Goal: Navigation & Orientation: Understand site structure

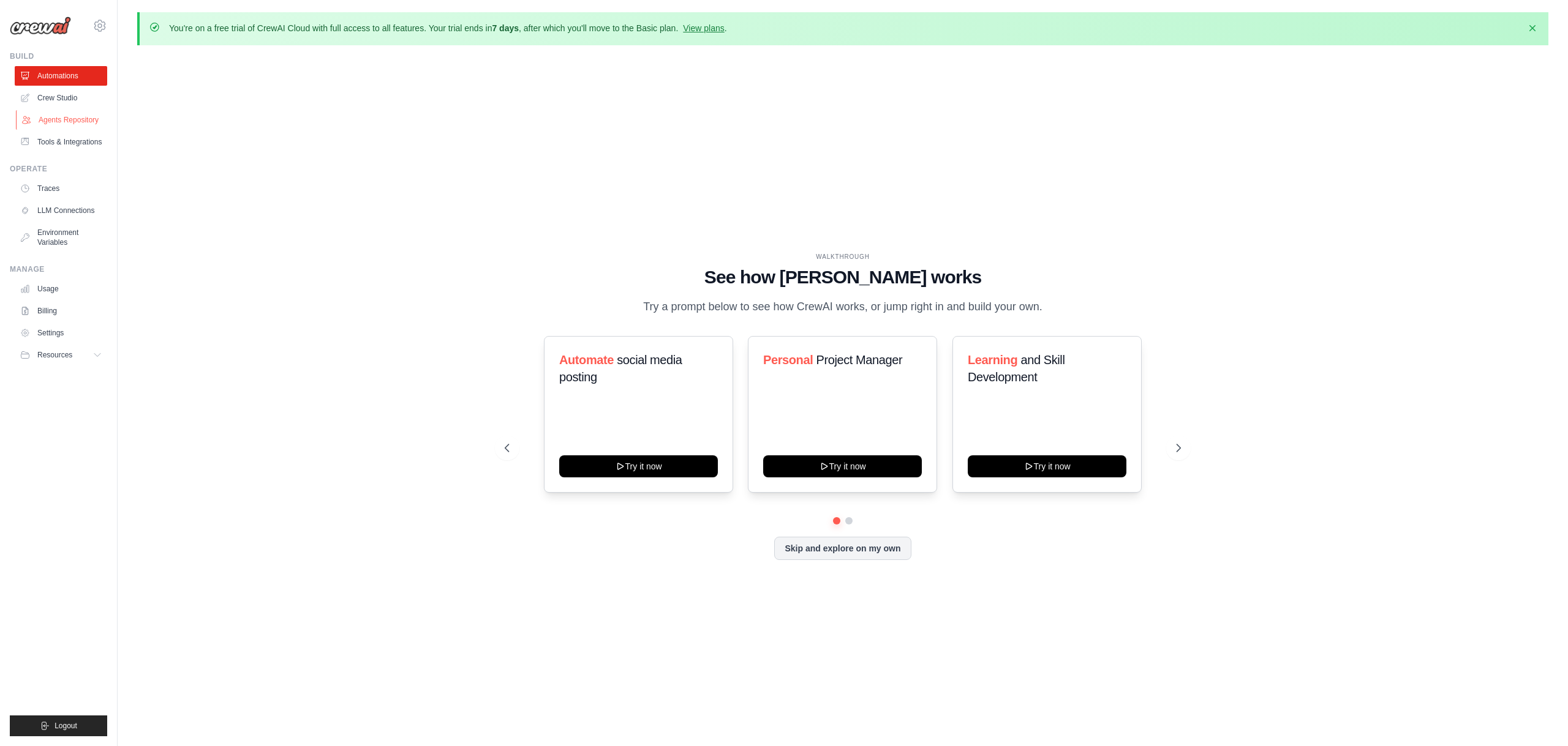
click at [75, 122] on link "Agents Repository" at bounding box center [62, 120] width 93 height 20
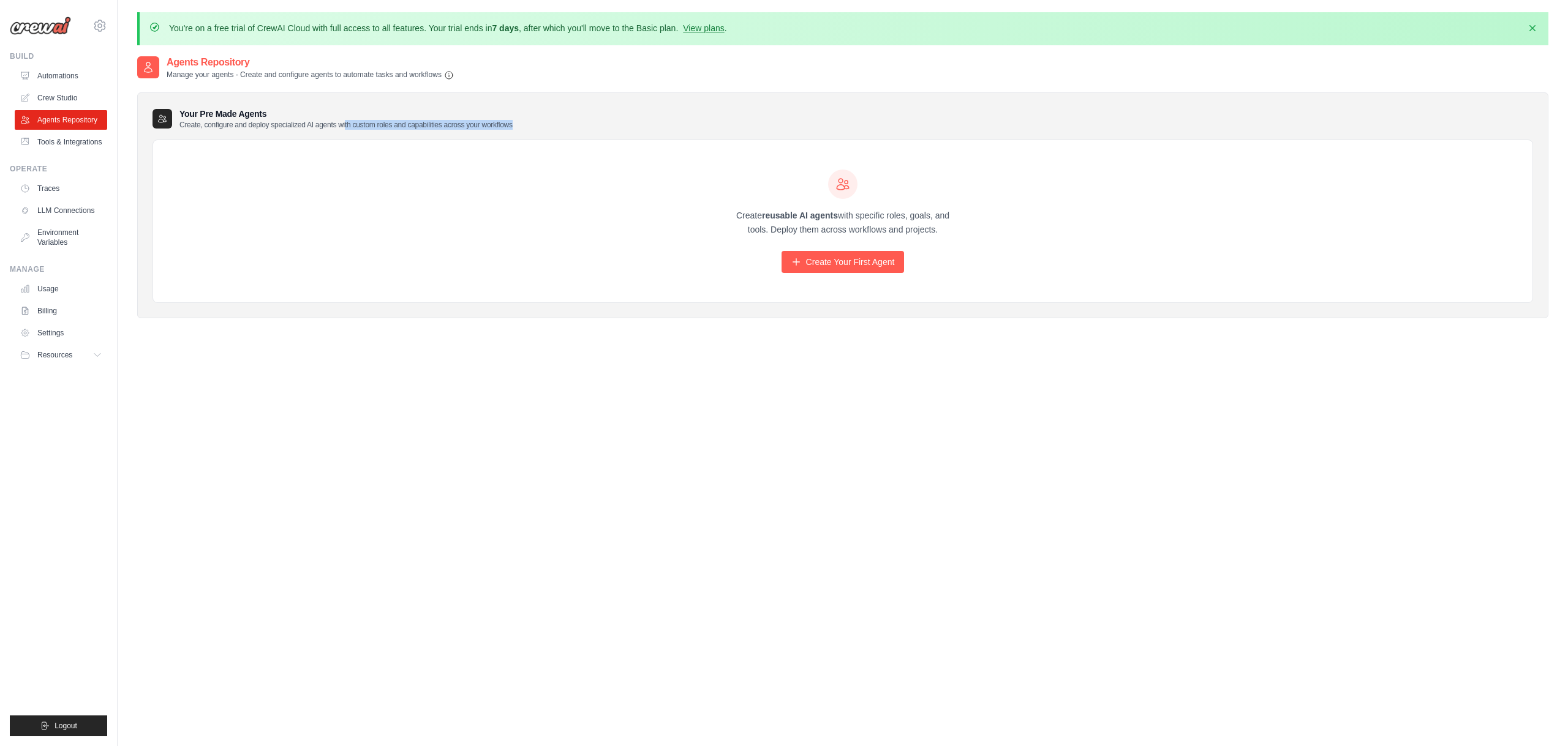
drag, startPoint x: 344, startPoint y: 121, endPoint x: 573, endPoint y: 126, distance: 229.1
click at [573, 126] on div "Your Pre Made Agents Create, configure and deploy specialized AI agents with cu…" at bounding box center [843, 119] width 1381 height 22
click at [45, 148] on link "Tools & Integrations" at bounding box center [62, 142] width 93 height 20
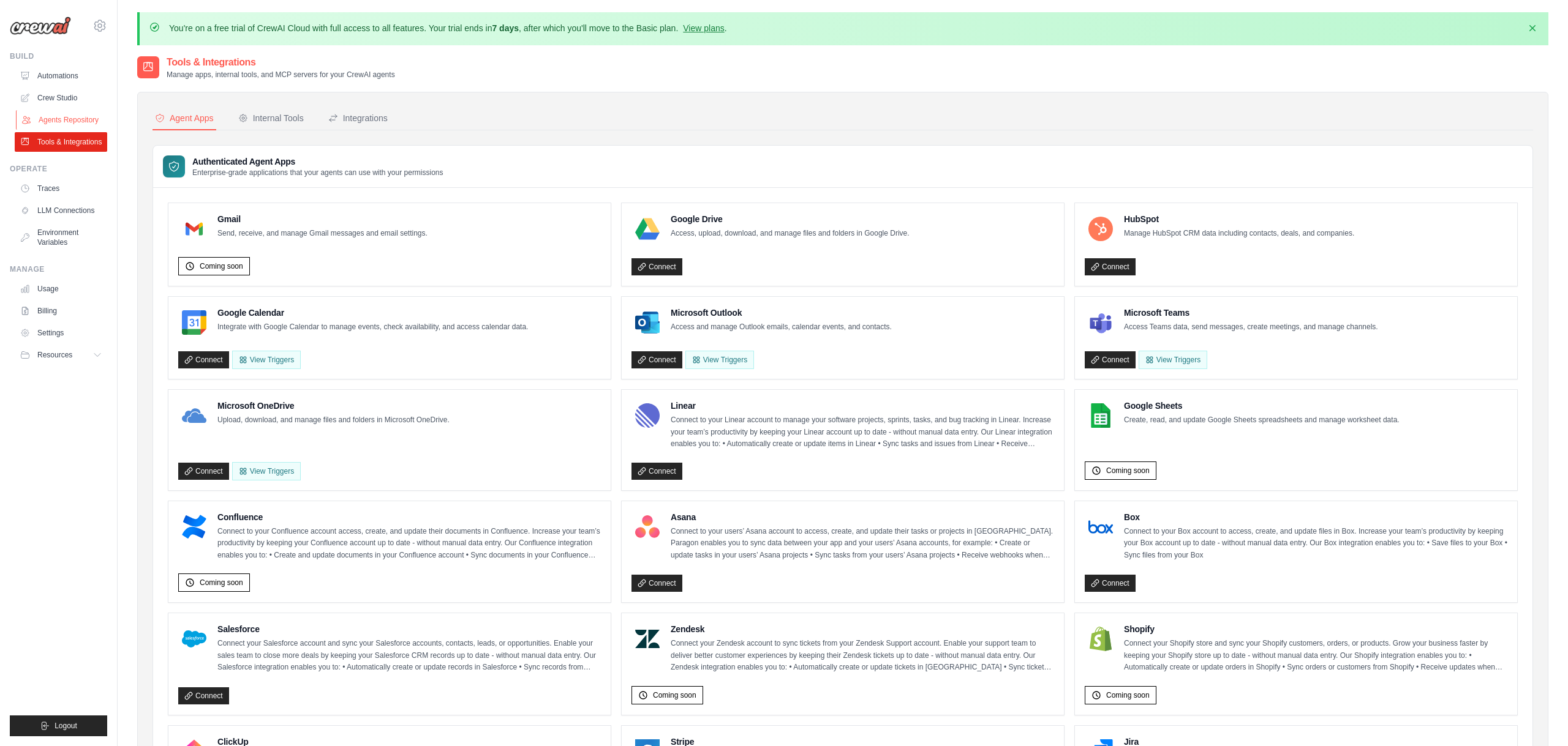
click at [40, 119] on link "Agents Repository" at bounding box center [62, 120] width 93 height 20
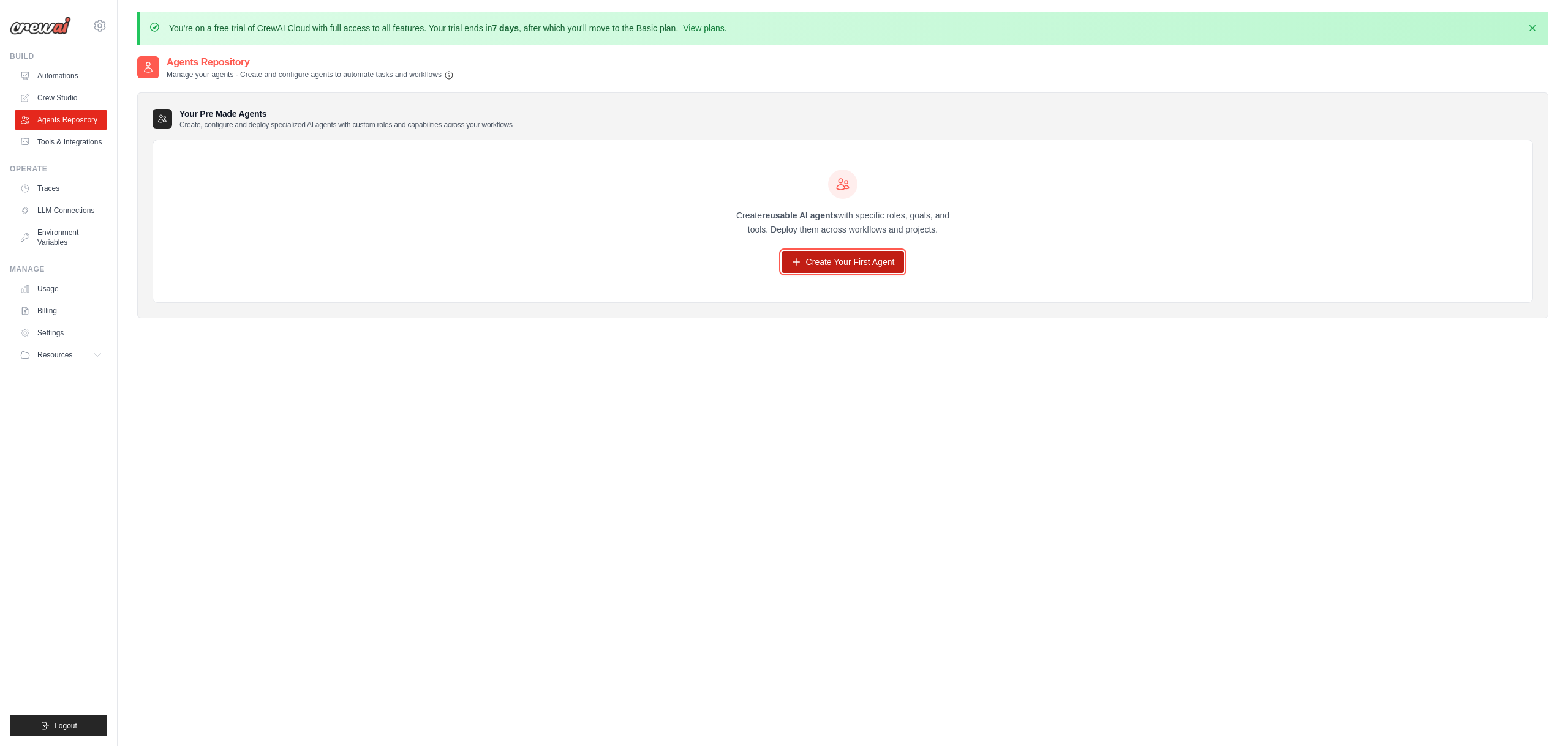
click at [862, 262] on link "Create Your First Agent" at bounding box center [843, 262] width 123 height 22
click at [47, 196] on link "Traces" at bounding box center [62, 189] width 93 height 20
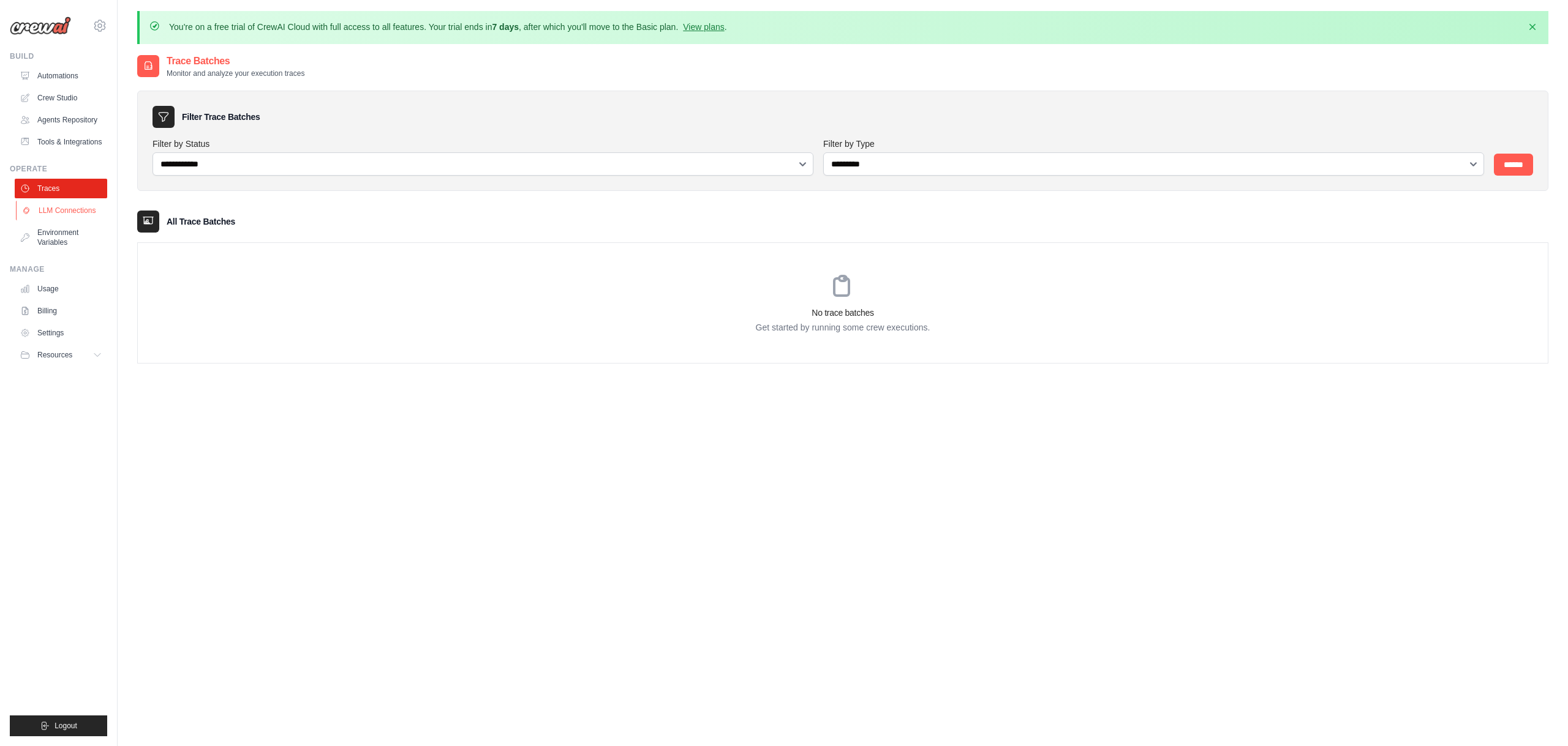
click at [57, 218] on link "LLM Connections" at bounding box center [62, 211] width 93 height 20
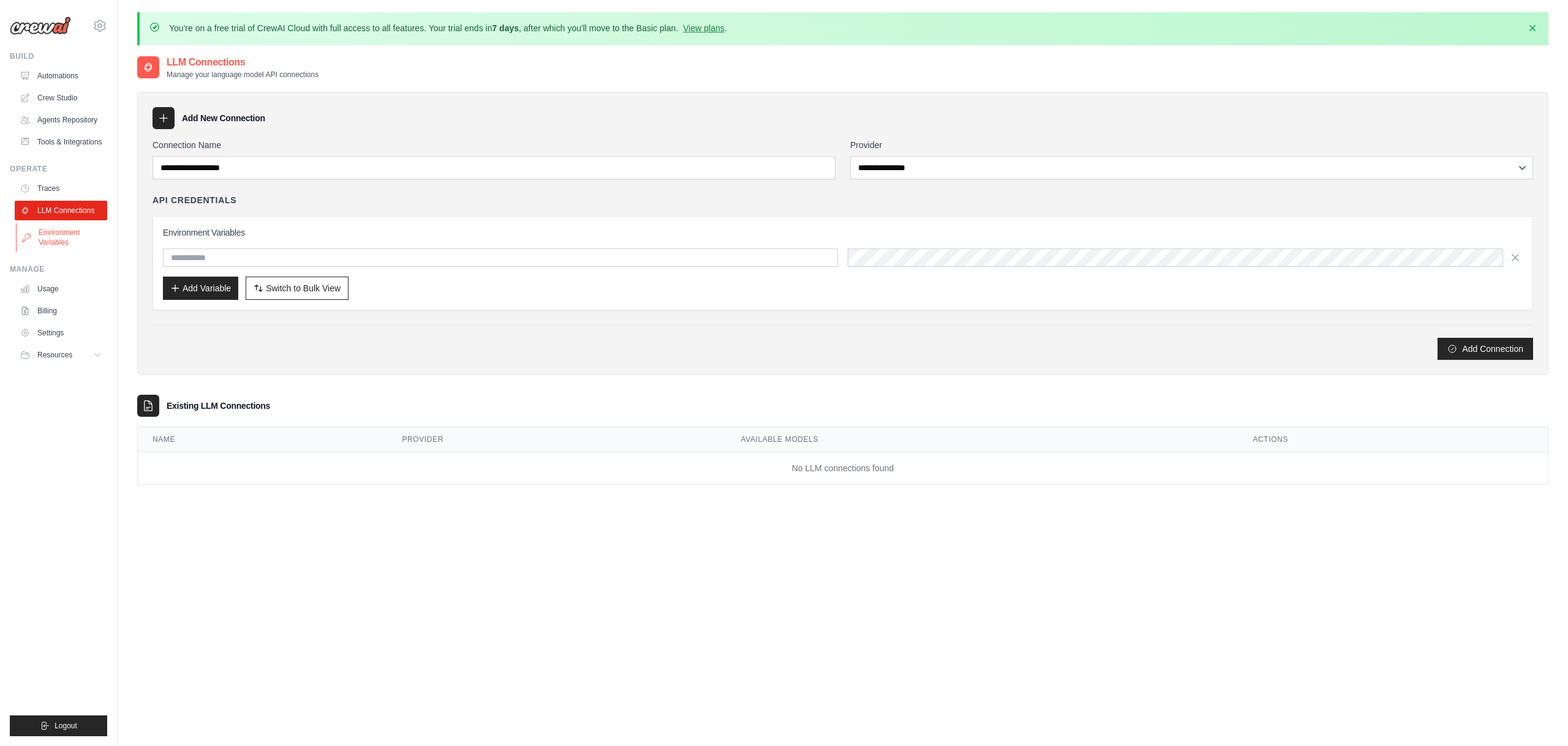
click at [58, 244] on link "Environment Variables" at bounding box center [62, 238] width 93 height 29
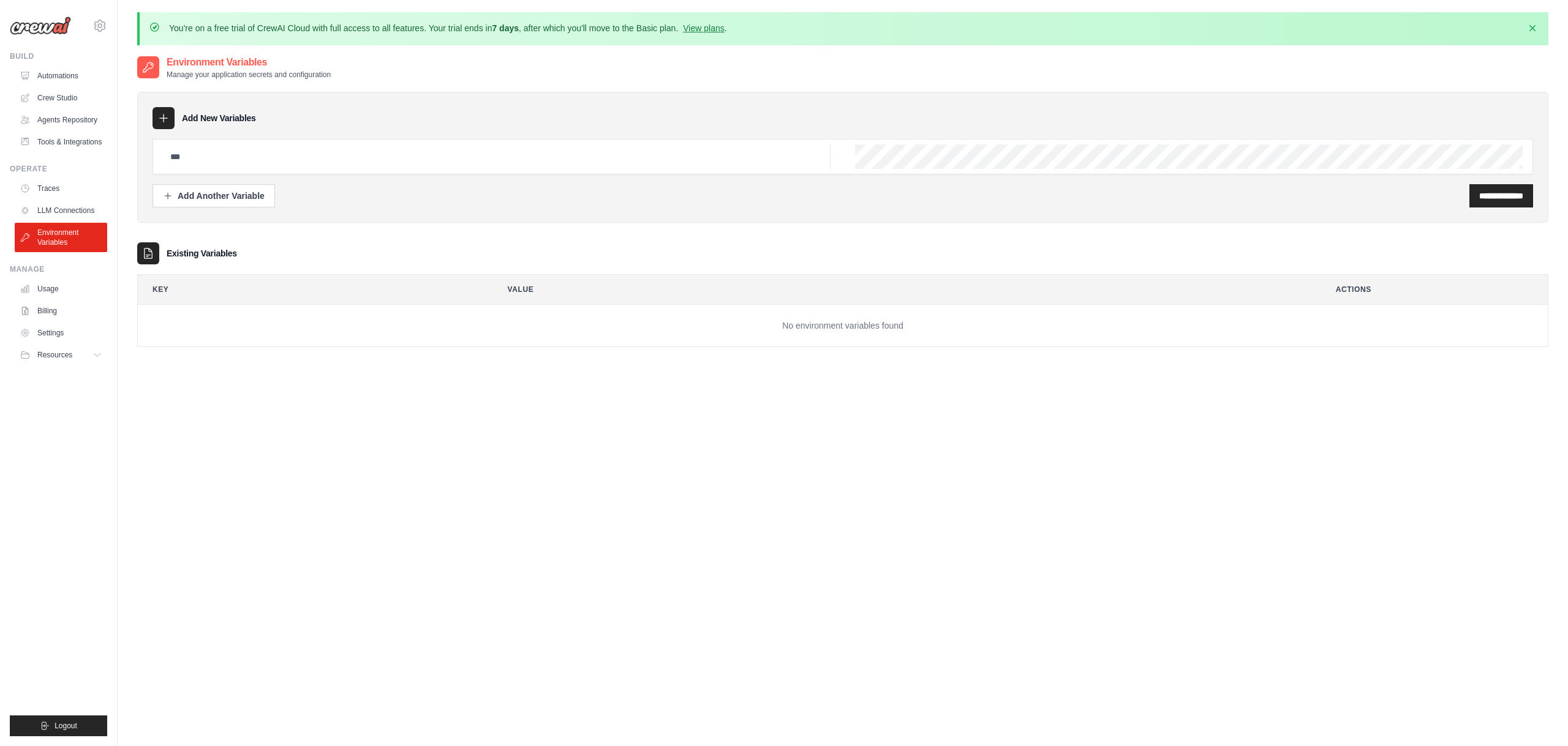
scroll to position [3, 0]
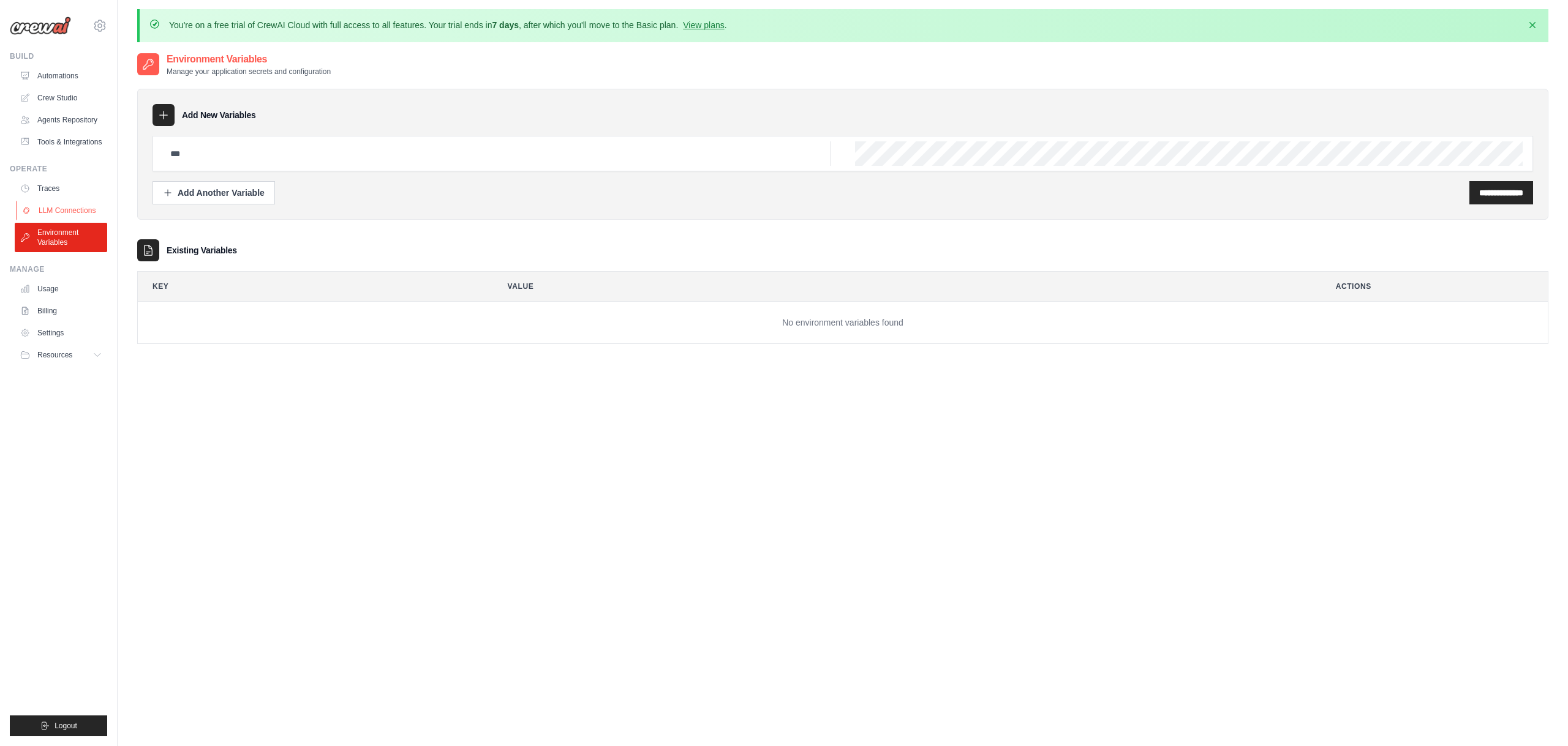
click at [59, 211] on link "LLM Connections" at bounding box center [62, 211] width 93 height 20
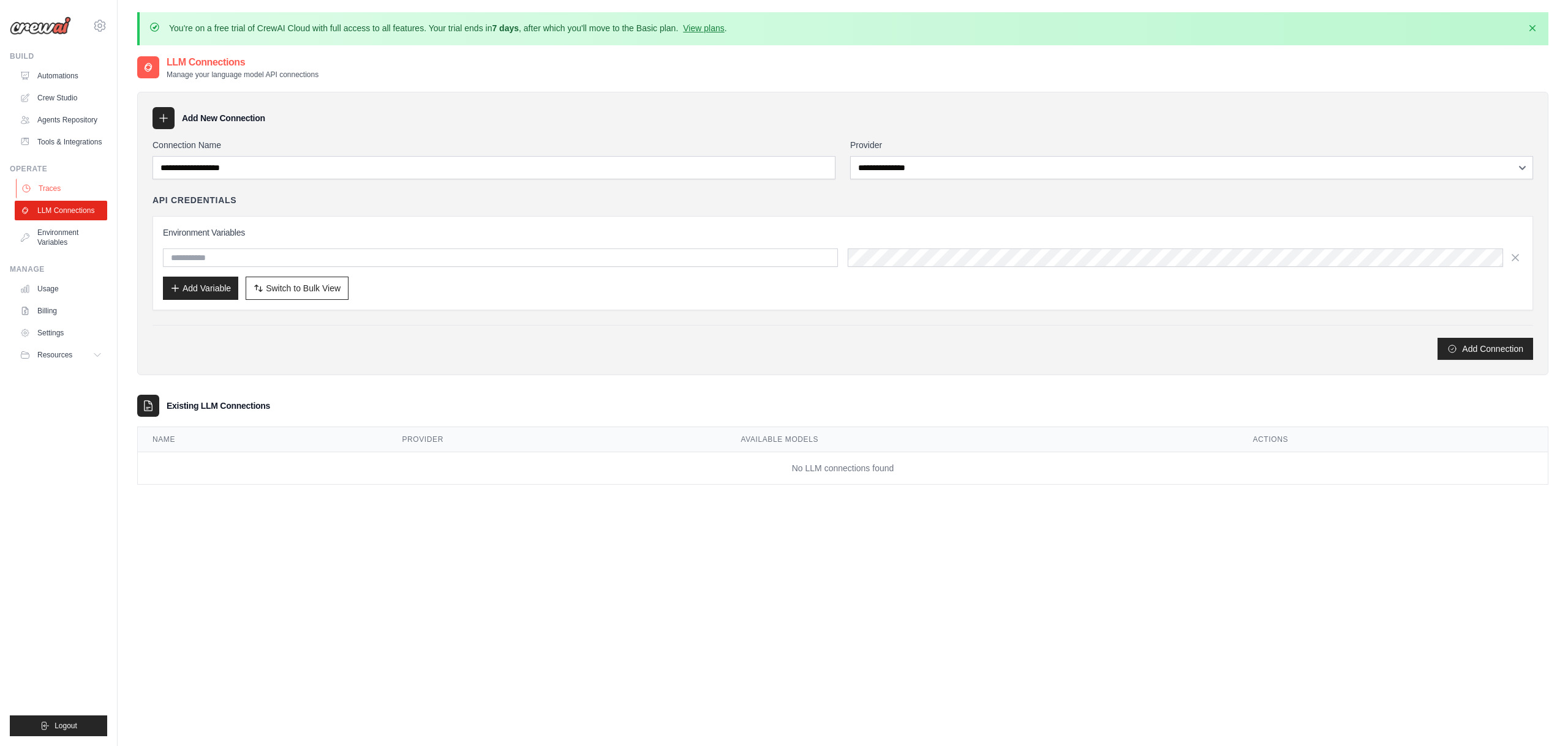
click at [58, 186] on link "Traces" at bounding box center [62, 189] width 93 height 20
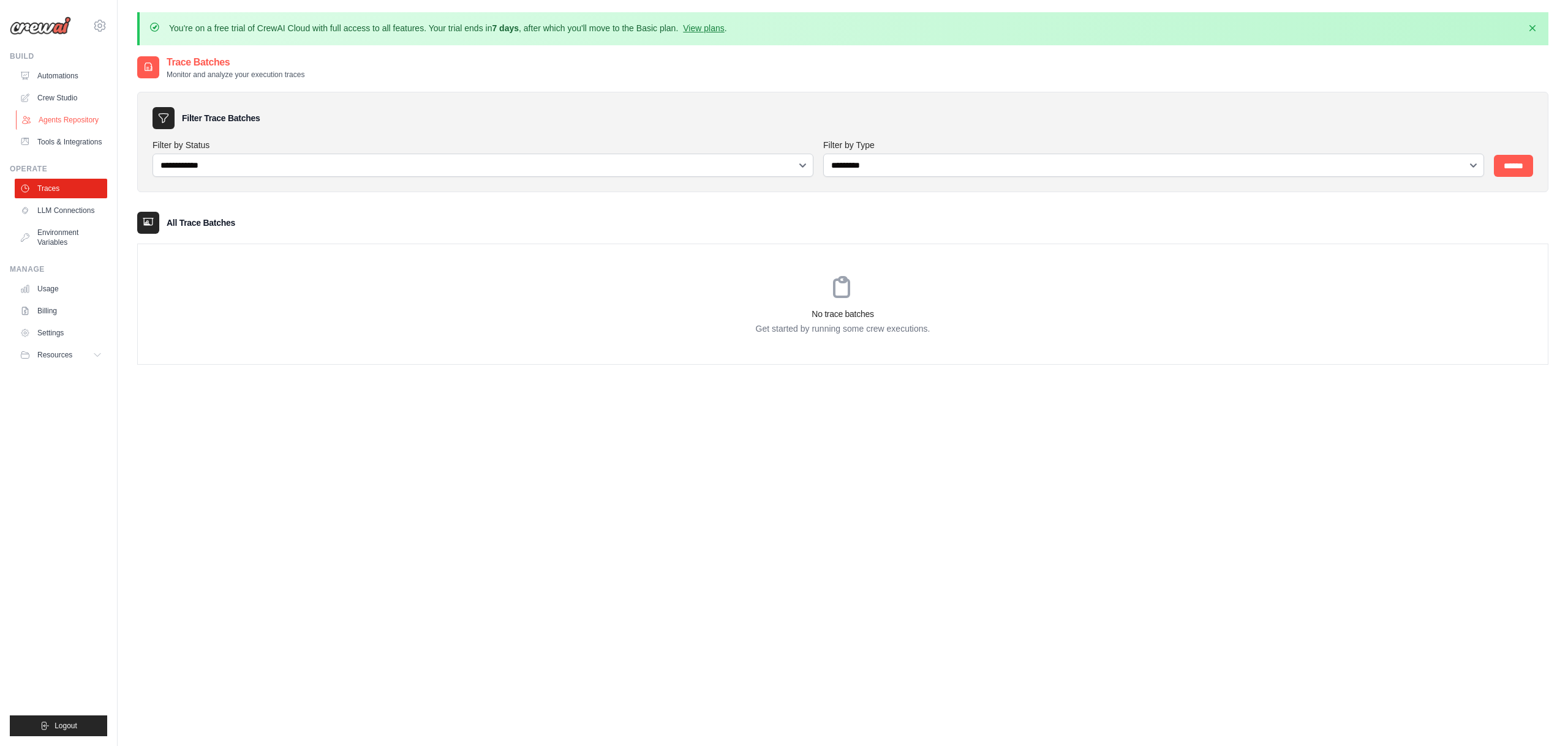
click at [69, 129] on link "Agents Repository" at bounding box center [62, 120] width 93 height 20
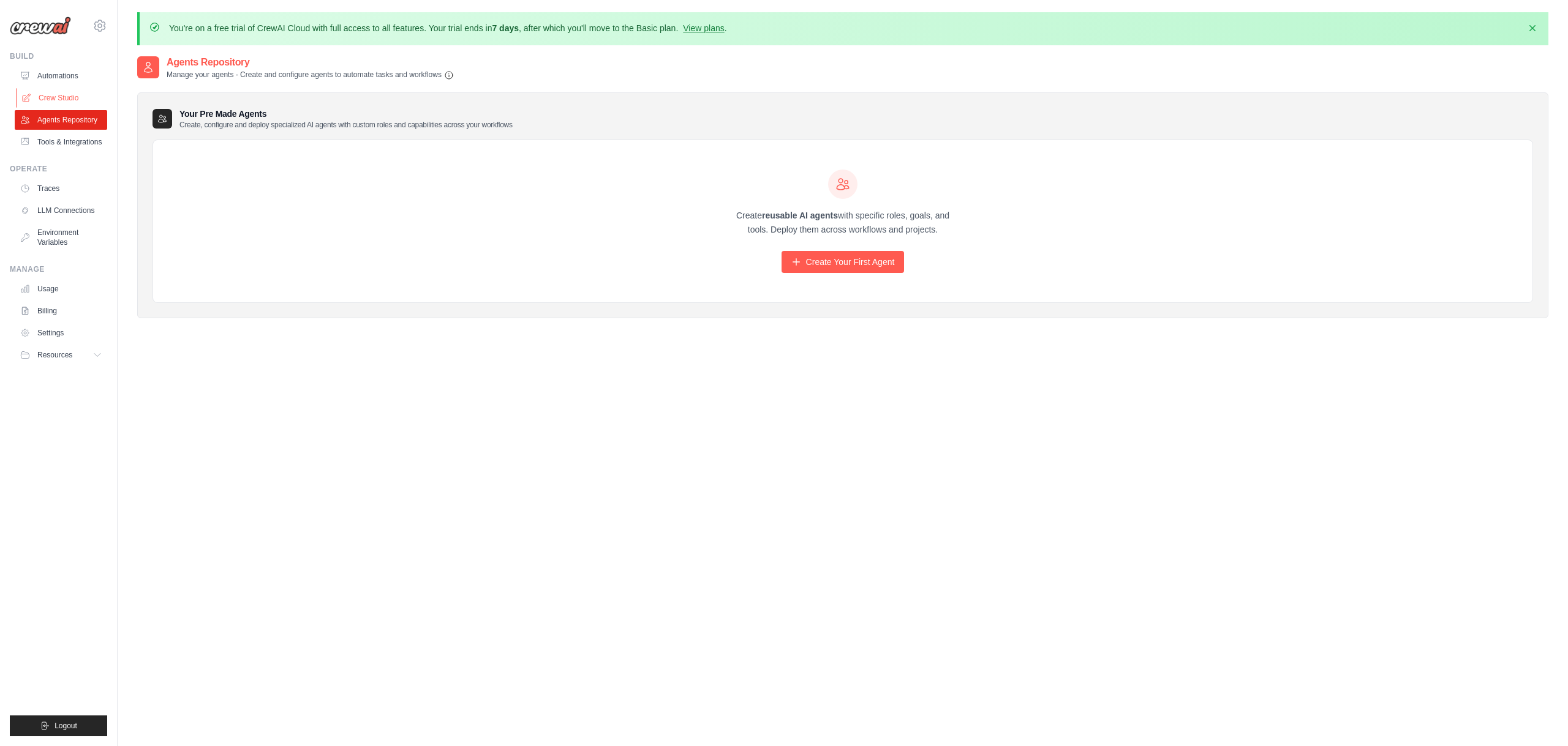
click at [67, 100] on link "Crew Studio" at bounding box center [62, 98] width 93 height 20
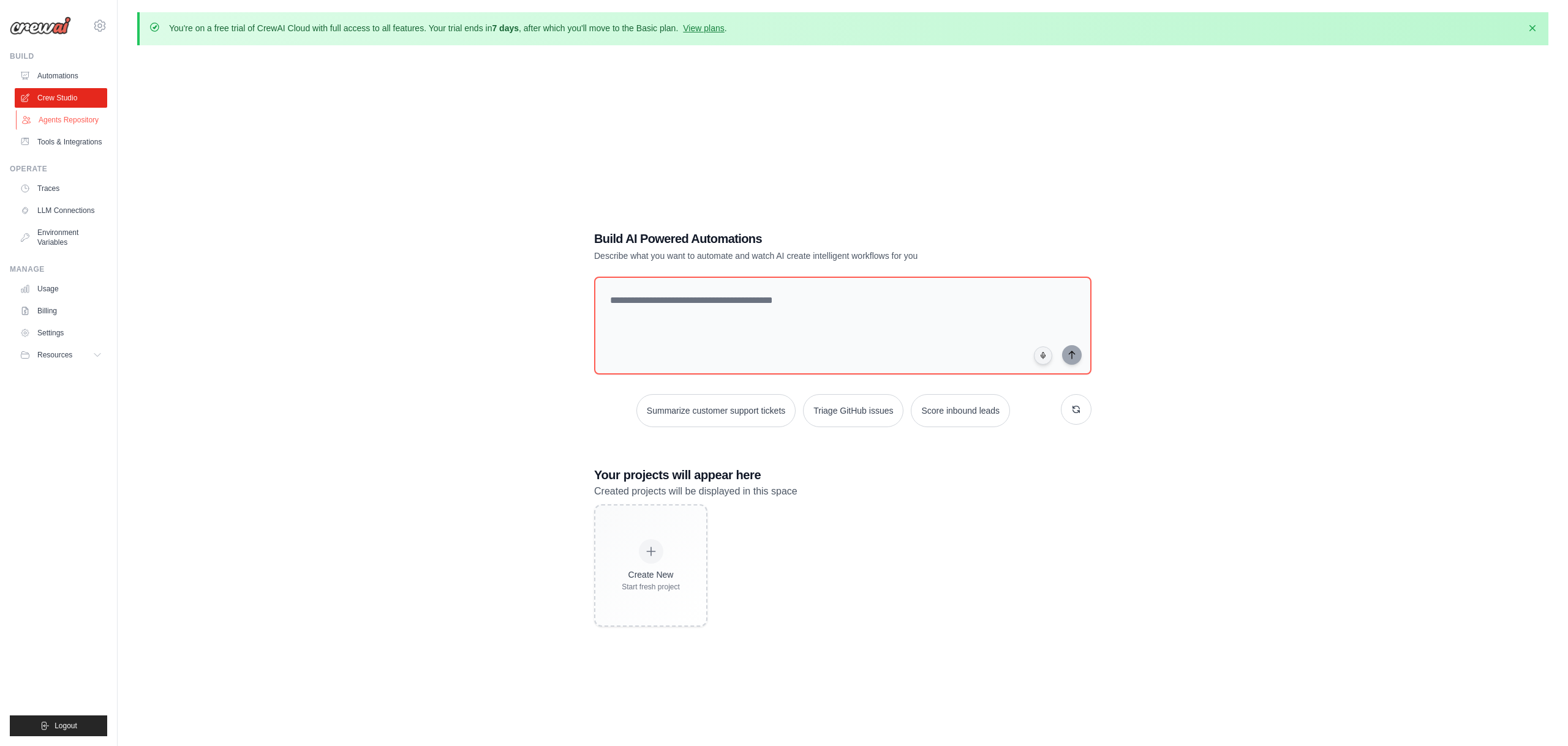
click at [67, 118] on link "Agents Repository" at bounding box center [62, 120] width 93 height 20
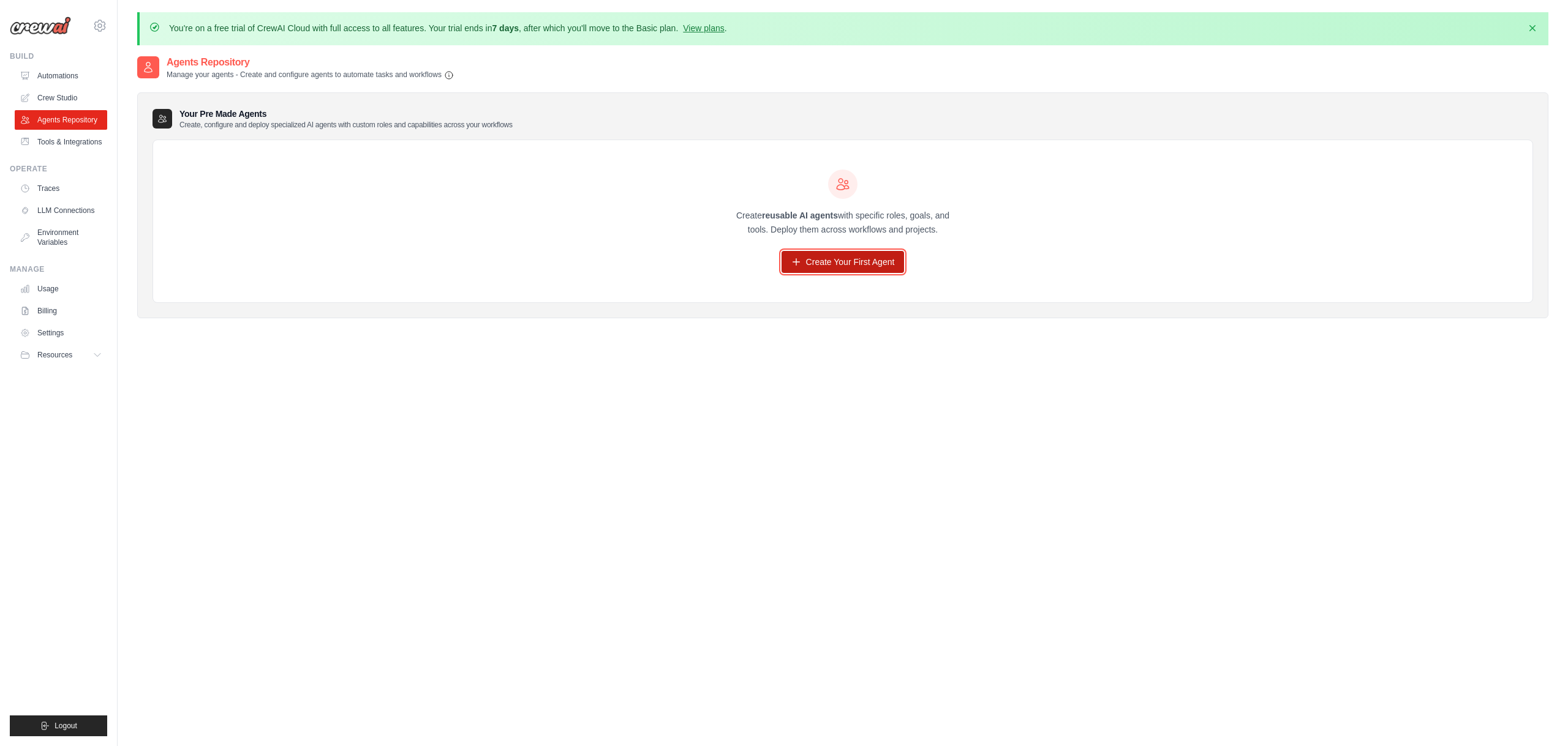
click at [869, 262] on link "Create Your First Agent" at bounding box center [843, 262] width 123 height 22
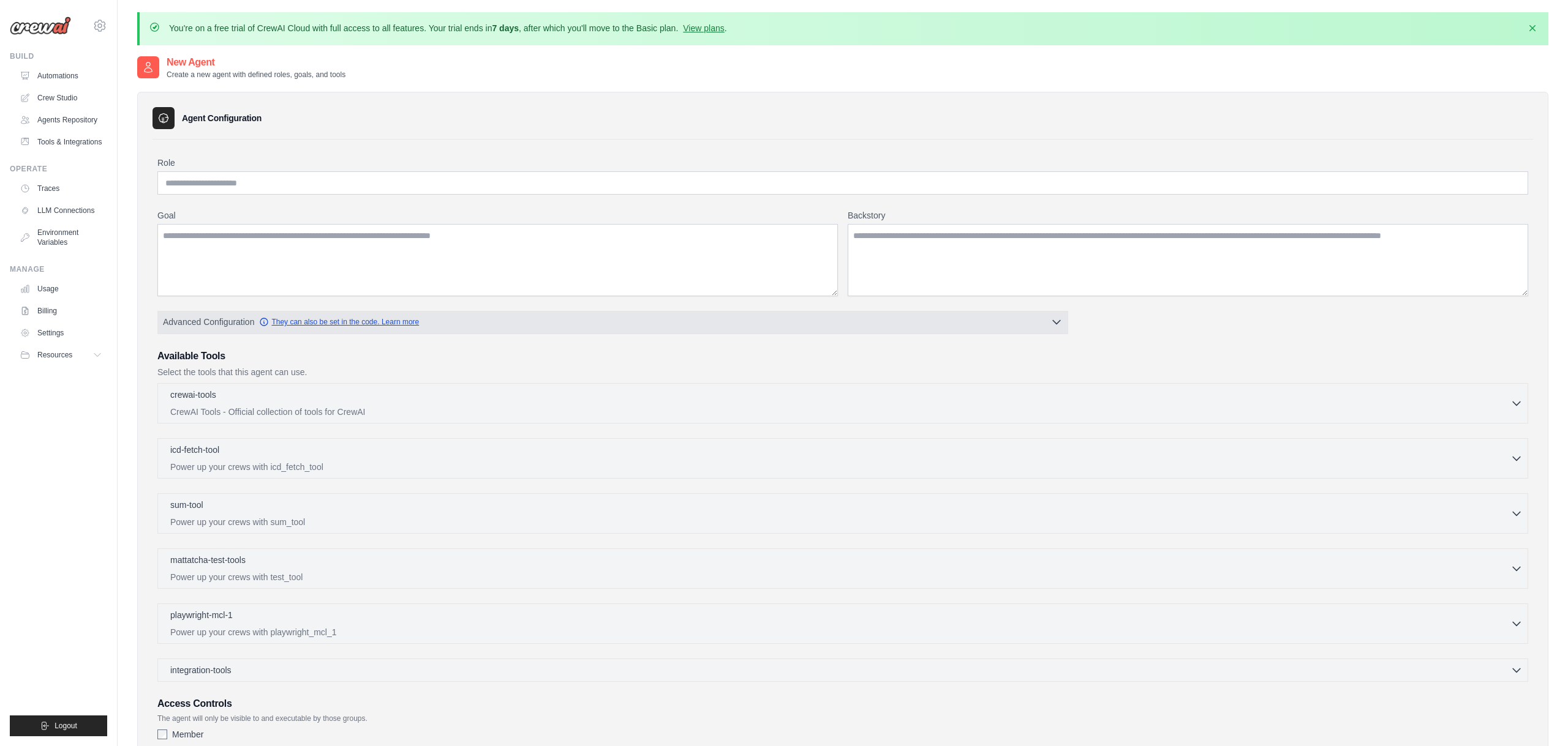
click at [390, 322] on link "They can also be set in the code. Learn more" at bounding box center [339, 322] width 160 height 10
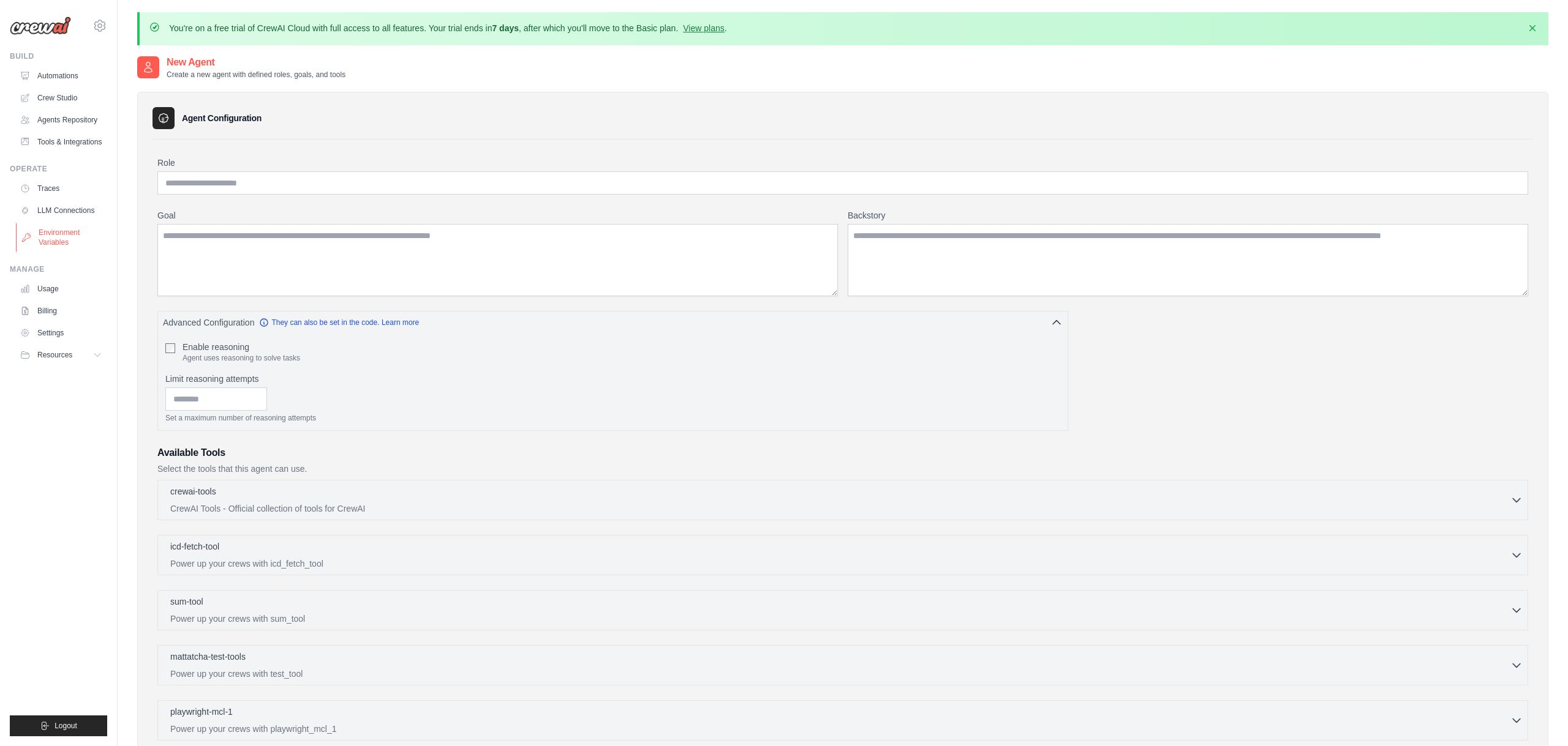
click at [74, 238] on link "Environment Variables" at bounding box center [62, 238] width 93 height 29
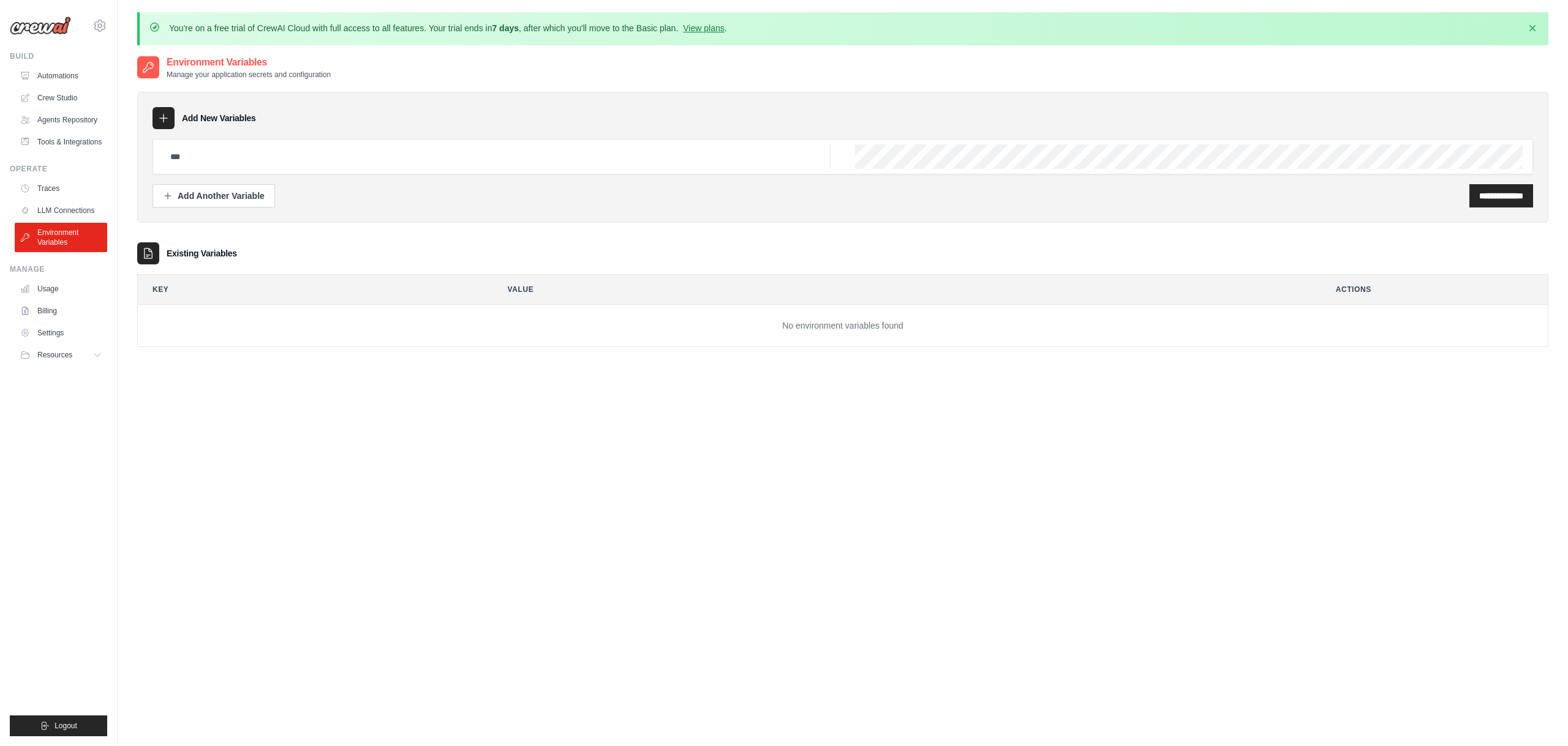
click at [76, 198] on ul "Traces LLM Connections Environment Variables" at bounding box center [61, 216] width 93 height 73
click at [64, 184] on link "Traces" at bounding box center [62, 189] width 93 height 20
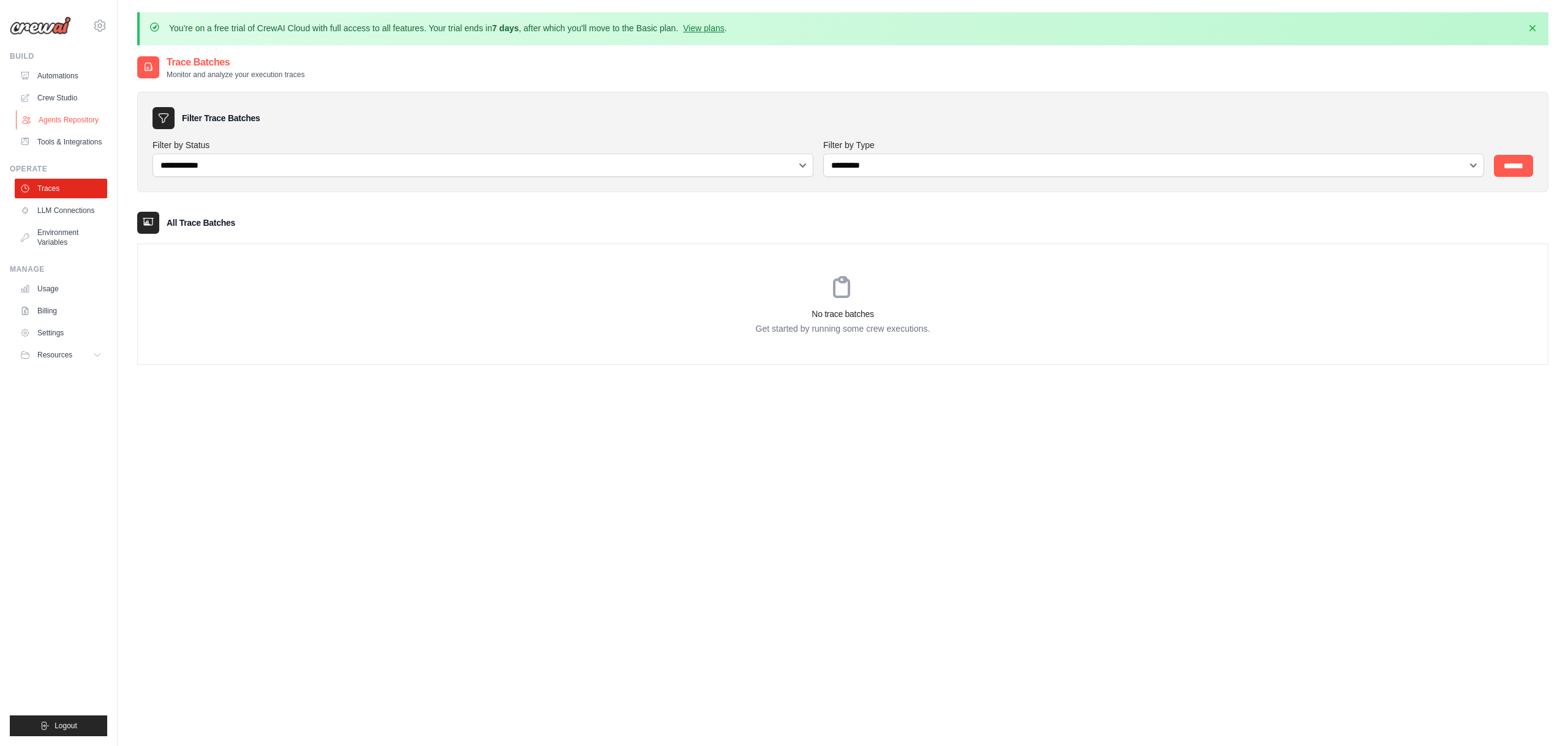
click at [77, 111] on link "Agents Repository" at bounding box center [62, 120] width 93 height 20
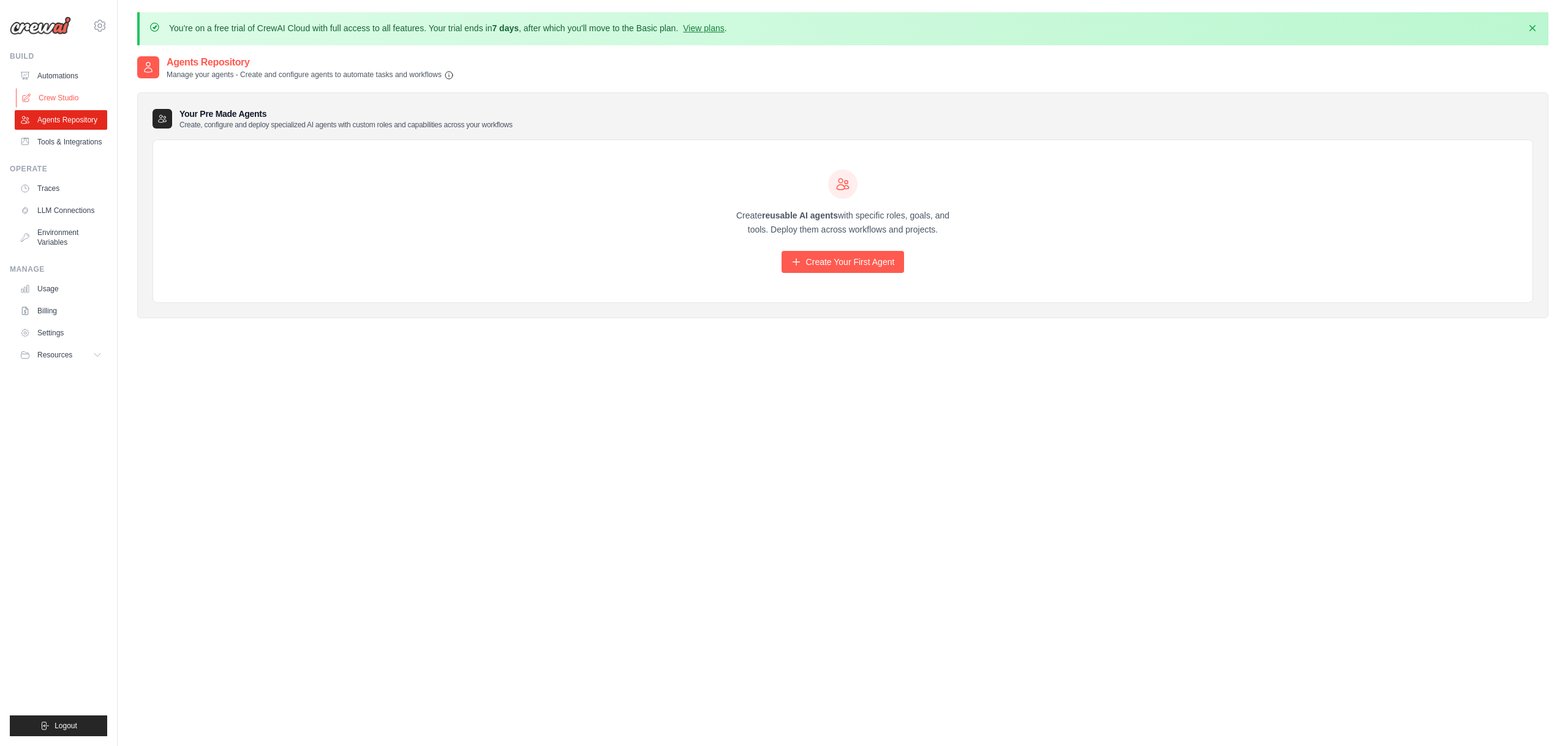
click at [72, 97] on link "Crew Studio" at bounding box center [62, 98] width 93 height 20
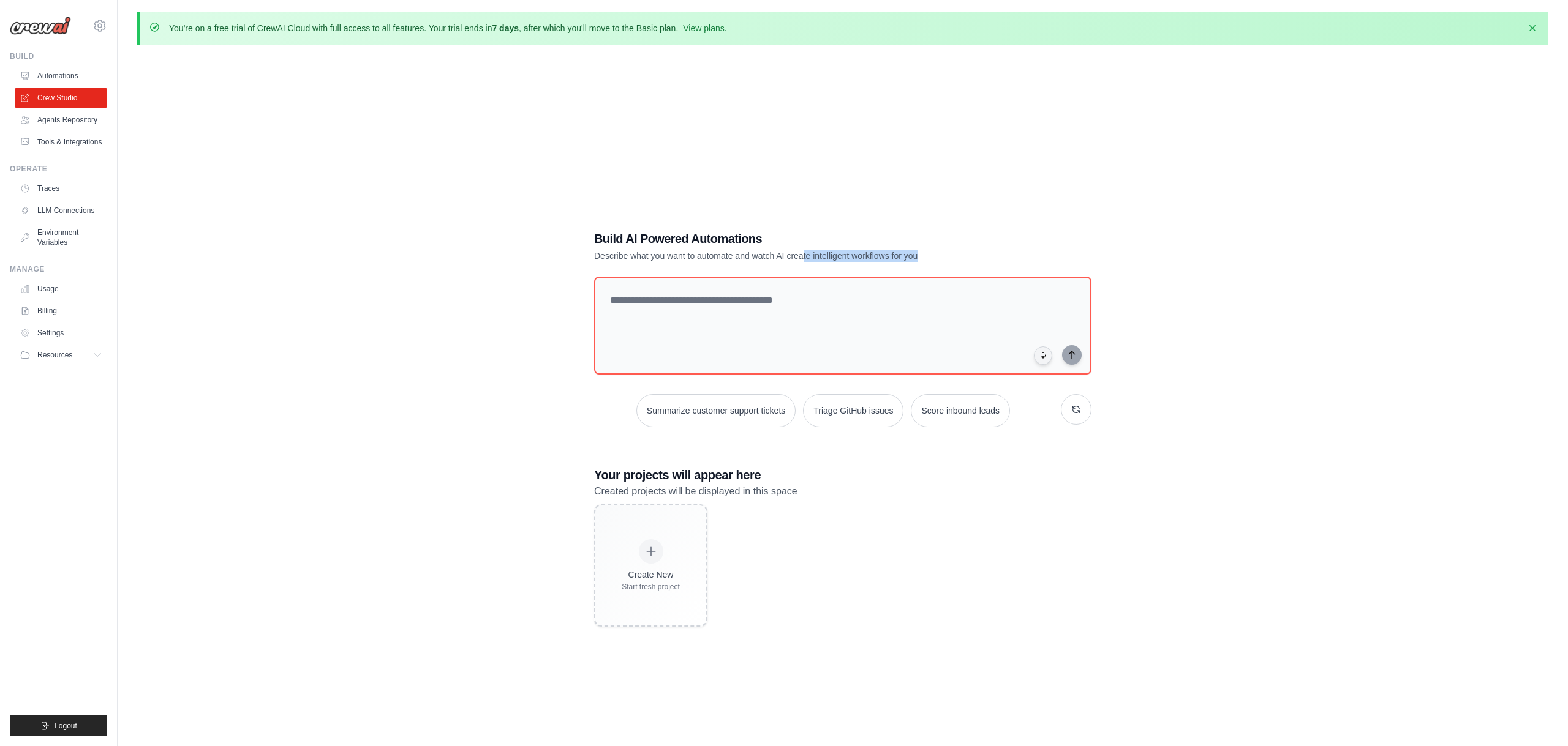
drag, startPoint x: 803, startPoint y: 254, endPoint x: 957, endPoint y: 251, distance: 154.0
click at [957, 251] on p "Describe what you want to automate and watch AI create intelligent workflows fo…" at bounding box center [800, 256] width 412 height 12
click at [77, 121] on link "Agents Repository" at bounding box center [62, 120] width 93 height 20
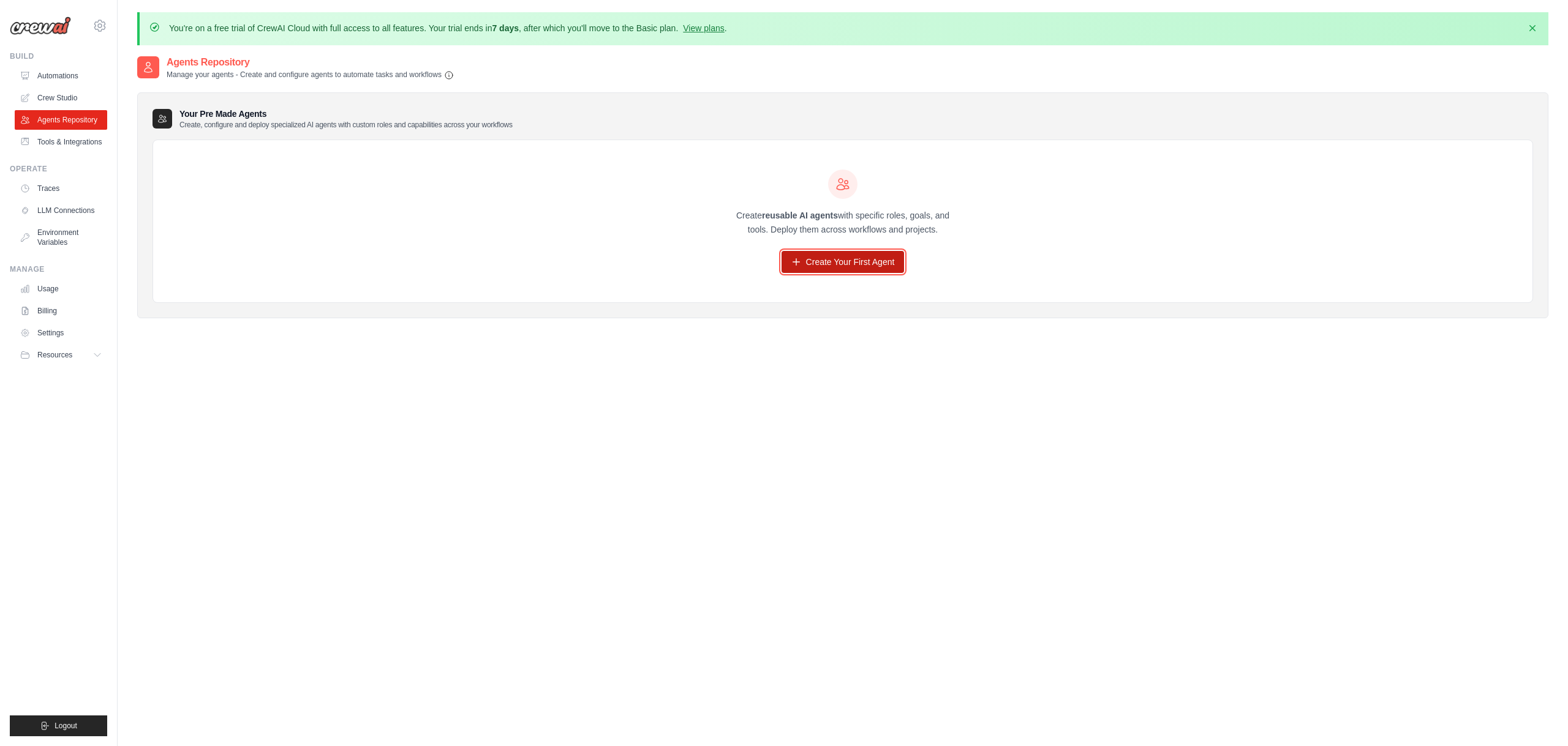
click at [869, 266] on link "Create Your First Agent" at bounding box center [843, 262] width 123 height 22
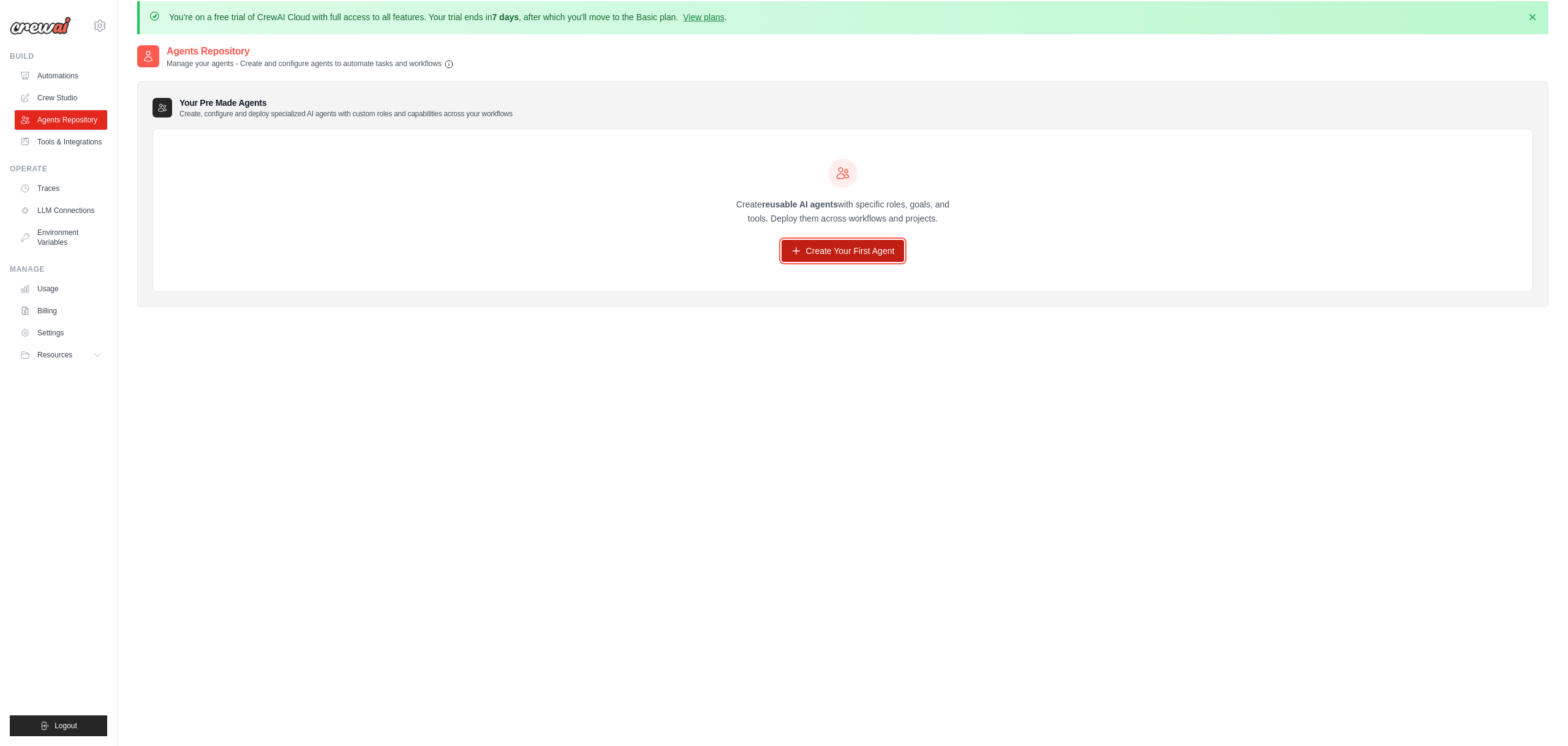
scroll to position [13, 0]
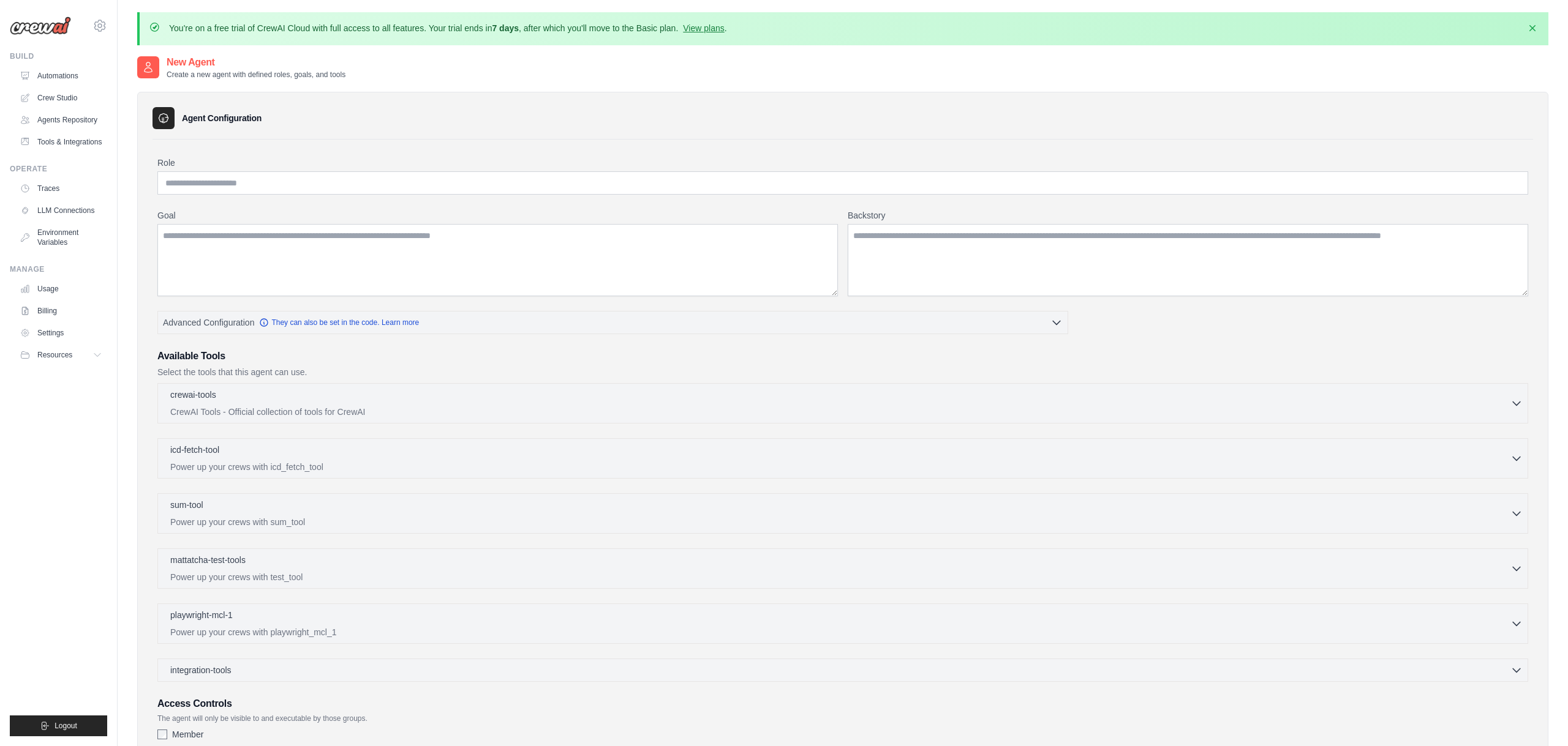
scroll to position [101, 0]
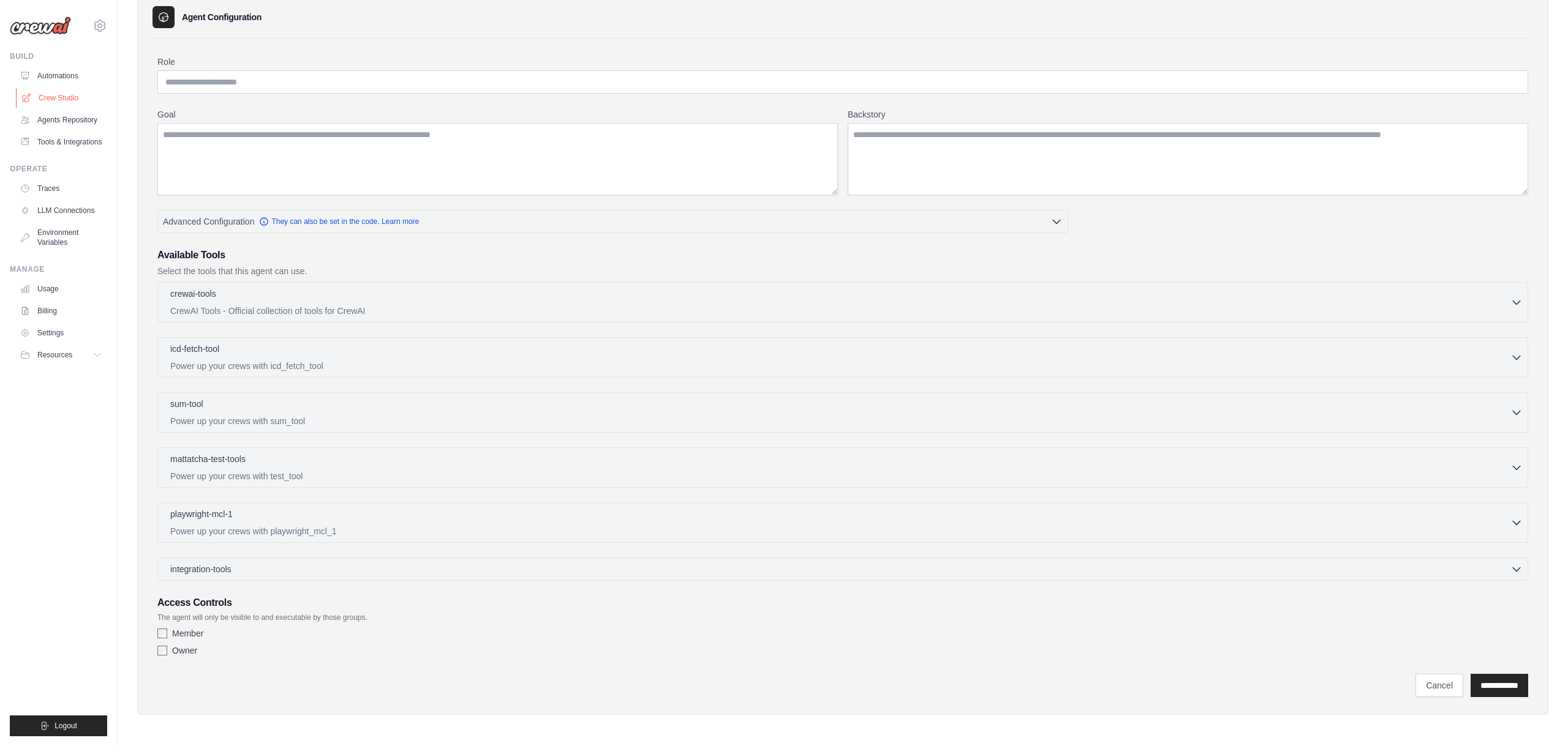
click at [45, 99] on link "Crew Studio" at bounding box center [62, 98] width 93 height 20
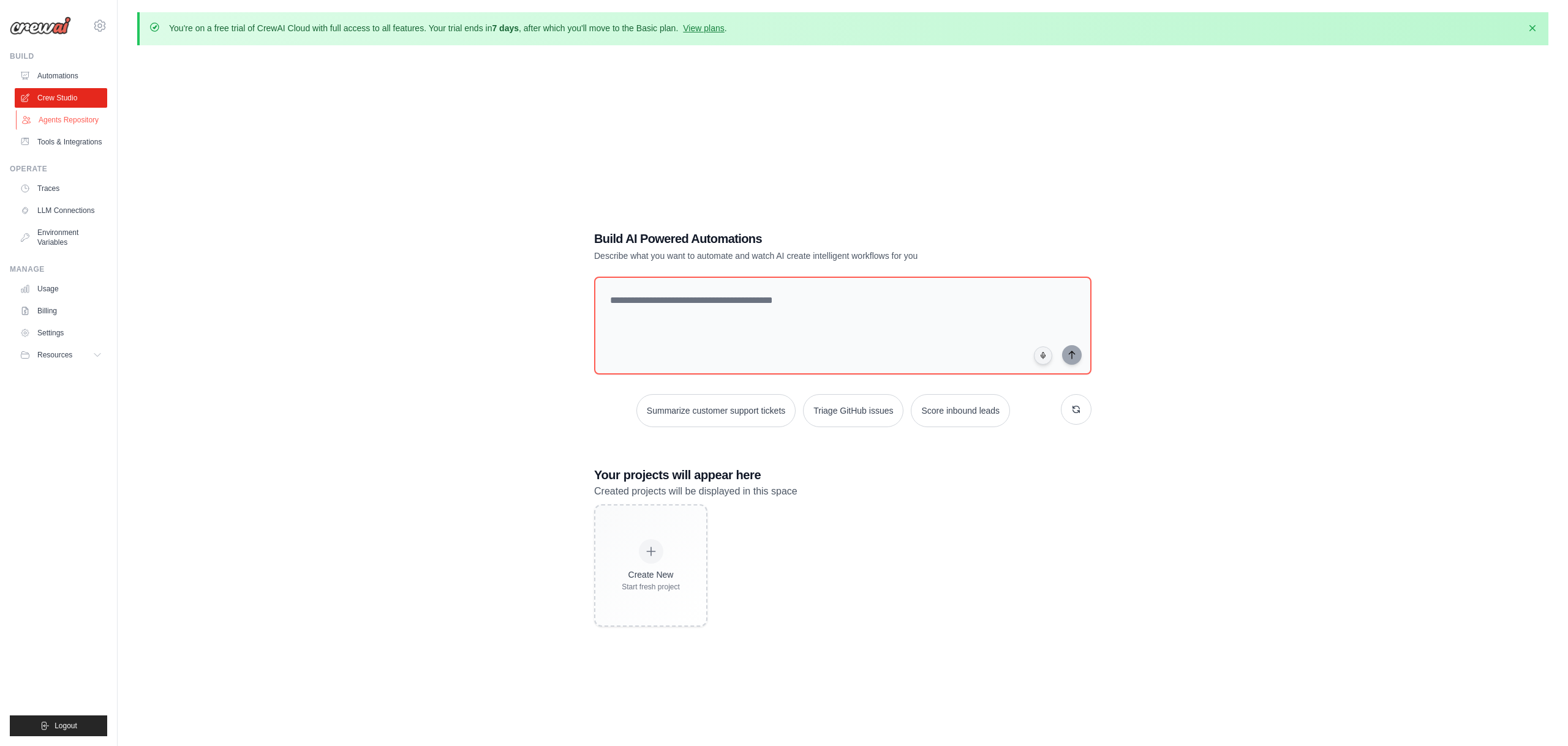
click at [46, 111] on link "Agents Repository" at bounding box center [62, 120] width 93 height 20
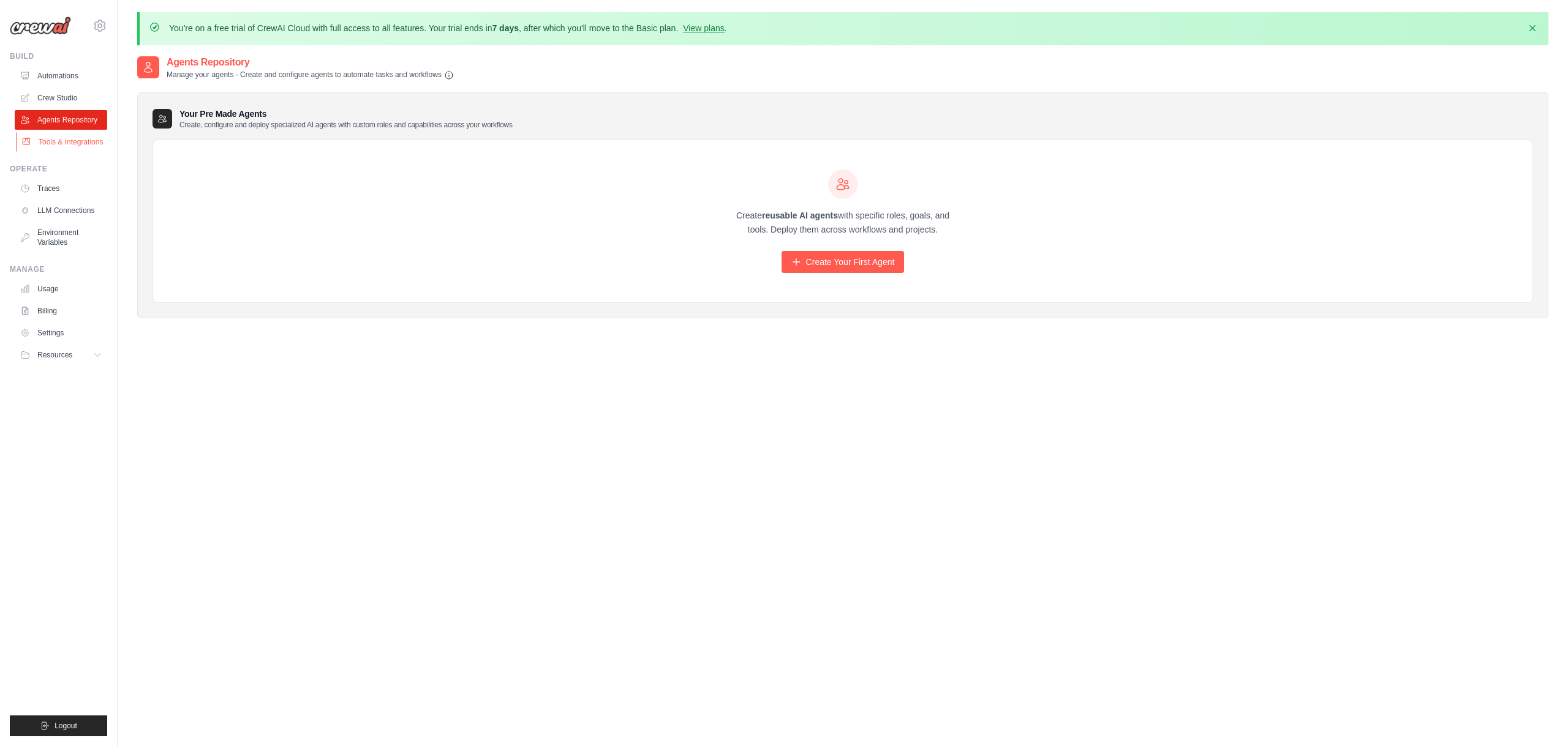
click at [62, 143] on link "Tools & Integrations" at bounding box center [62, 142] width 93 height 20
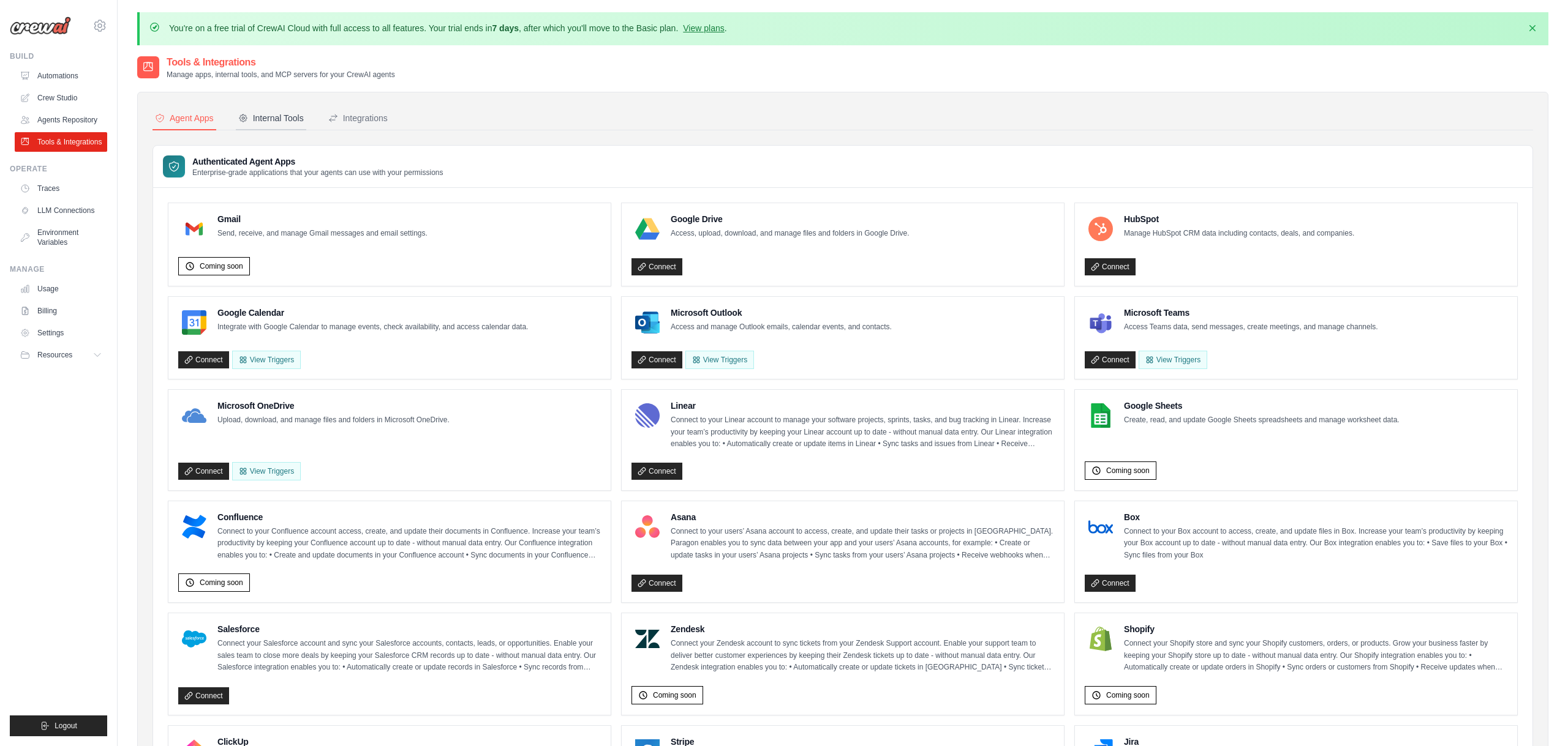
click at [279, 108] on button "Internal Tools" at bounding box center [271, 119] width 70 height 23
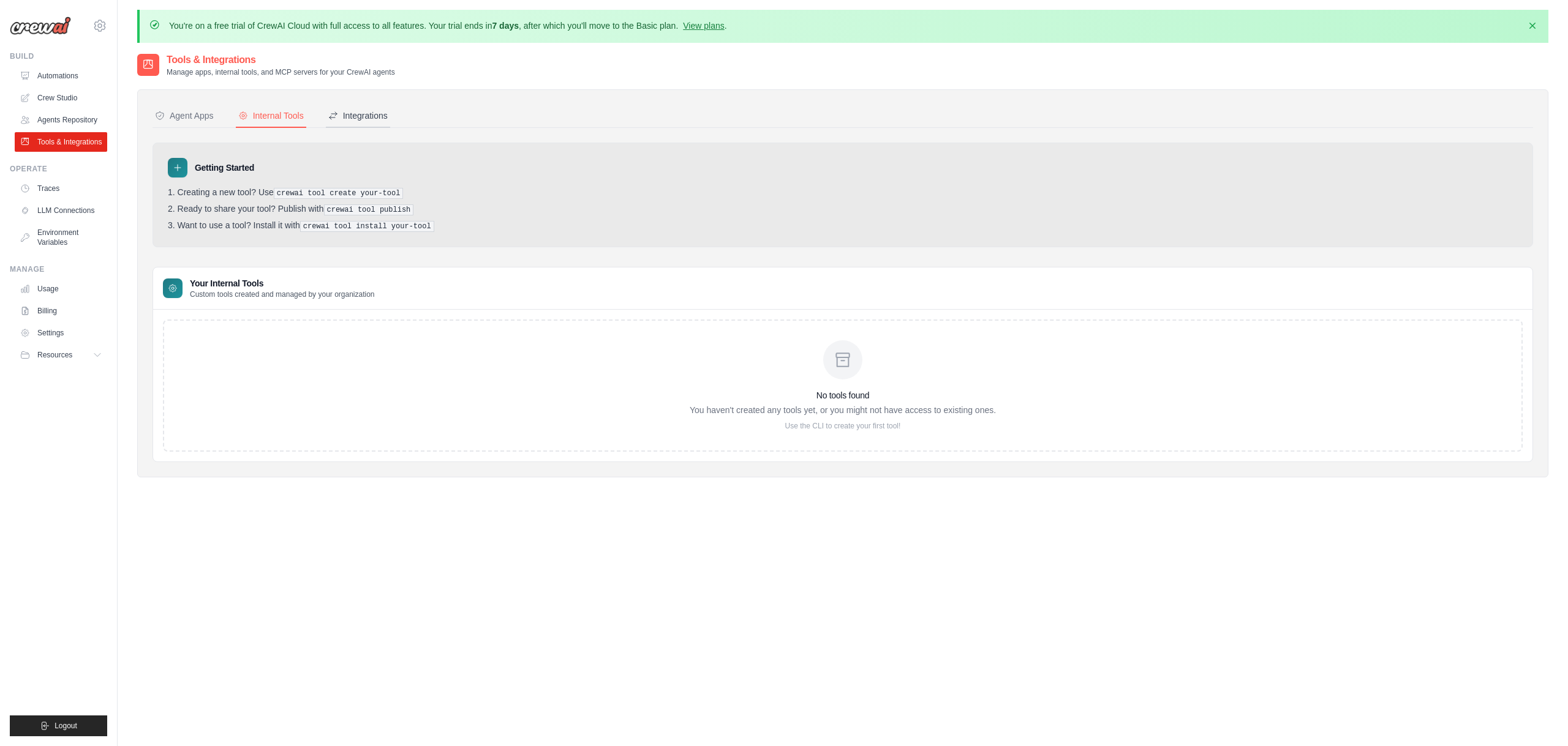
click at [359, 113] on div "Integrations" at bounding box center [358, 116] width 59 height 12
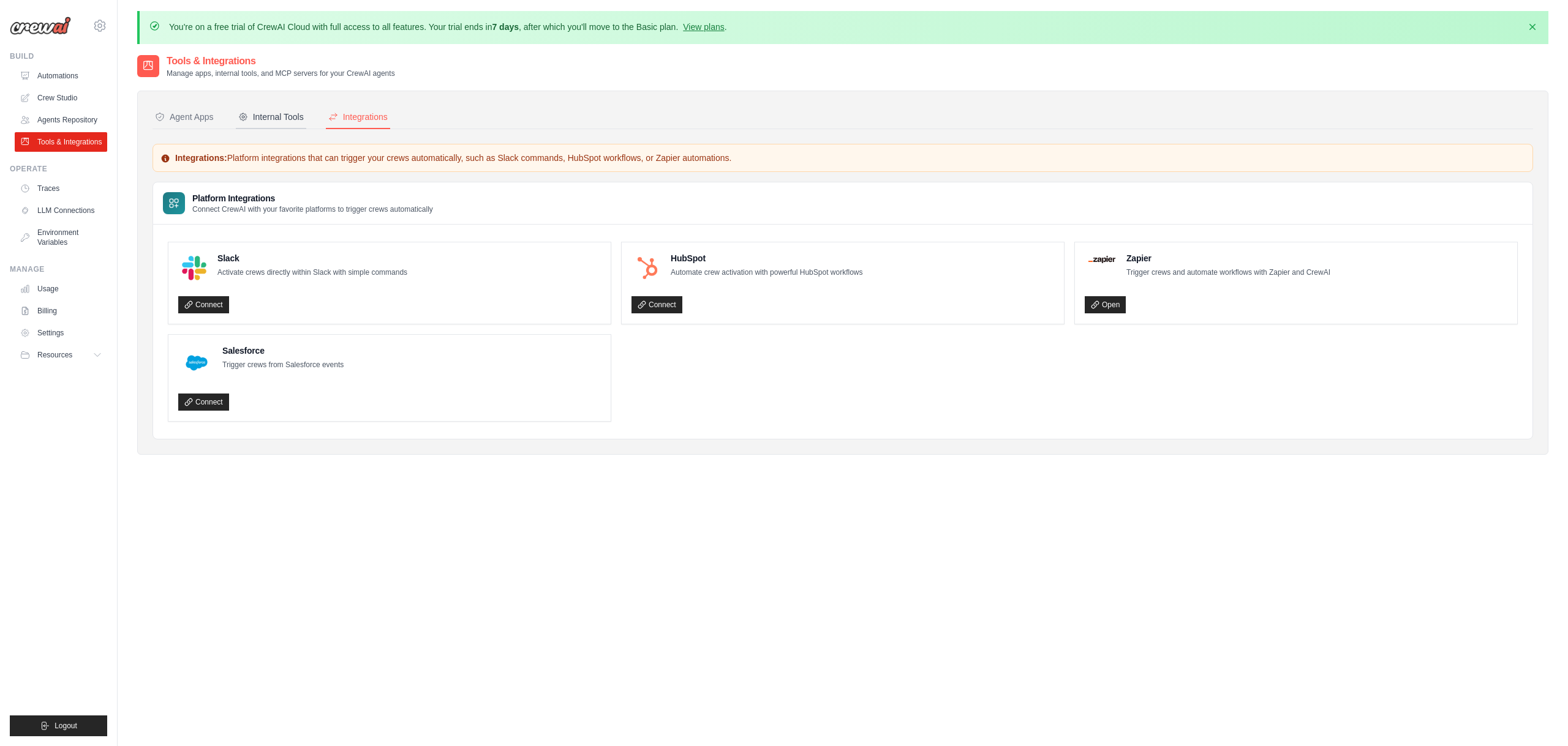
click at [289, 120] on div "Internal Tools" at bounding box center [271, 117] width 66 height 12
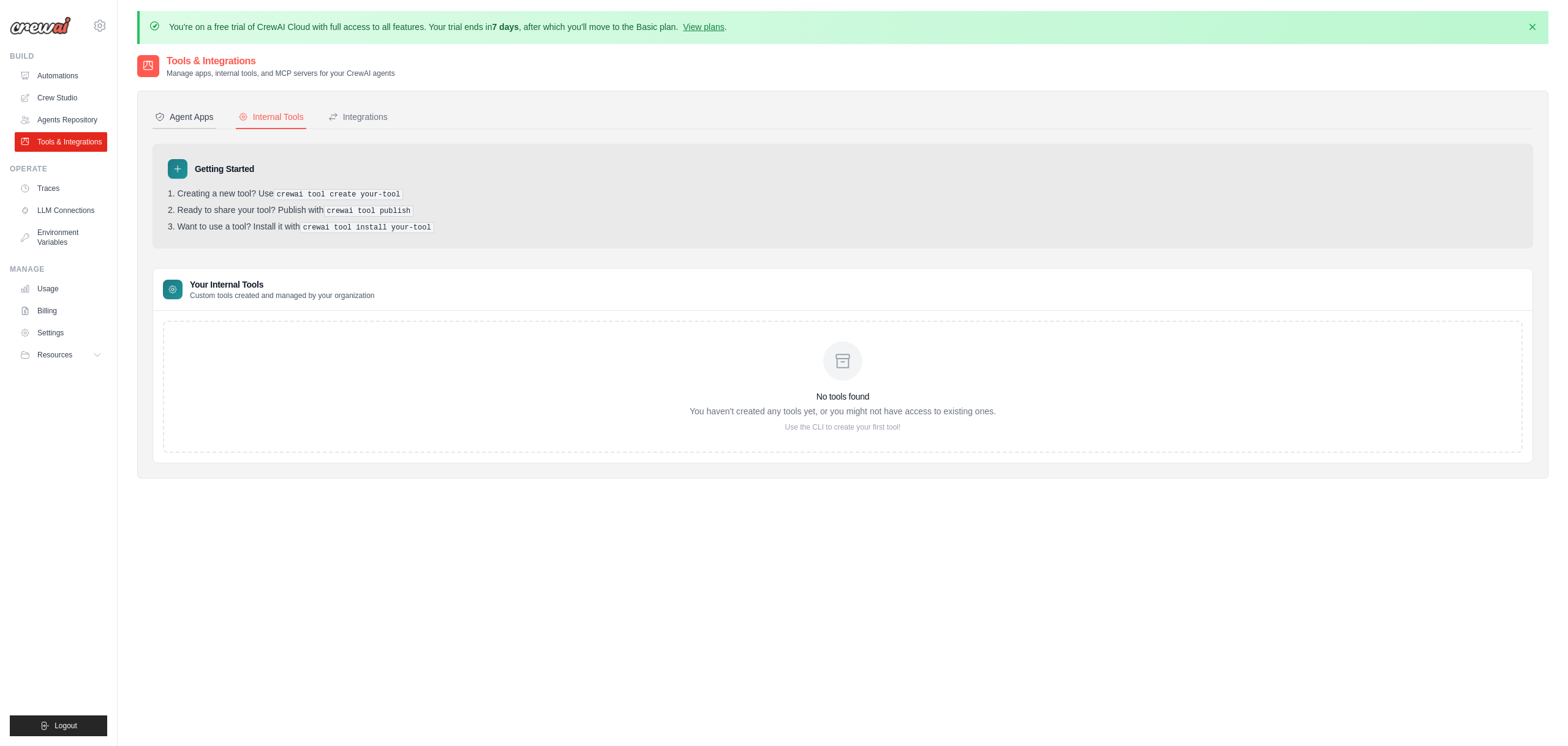
scroll to position [2, 0]
click at [178, 116] on div "Agent Apps" at bounding box center [184, 116] width 59 height 12
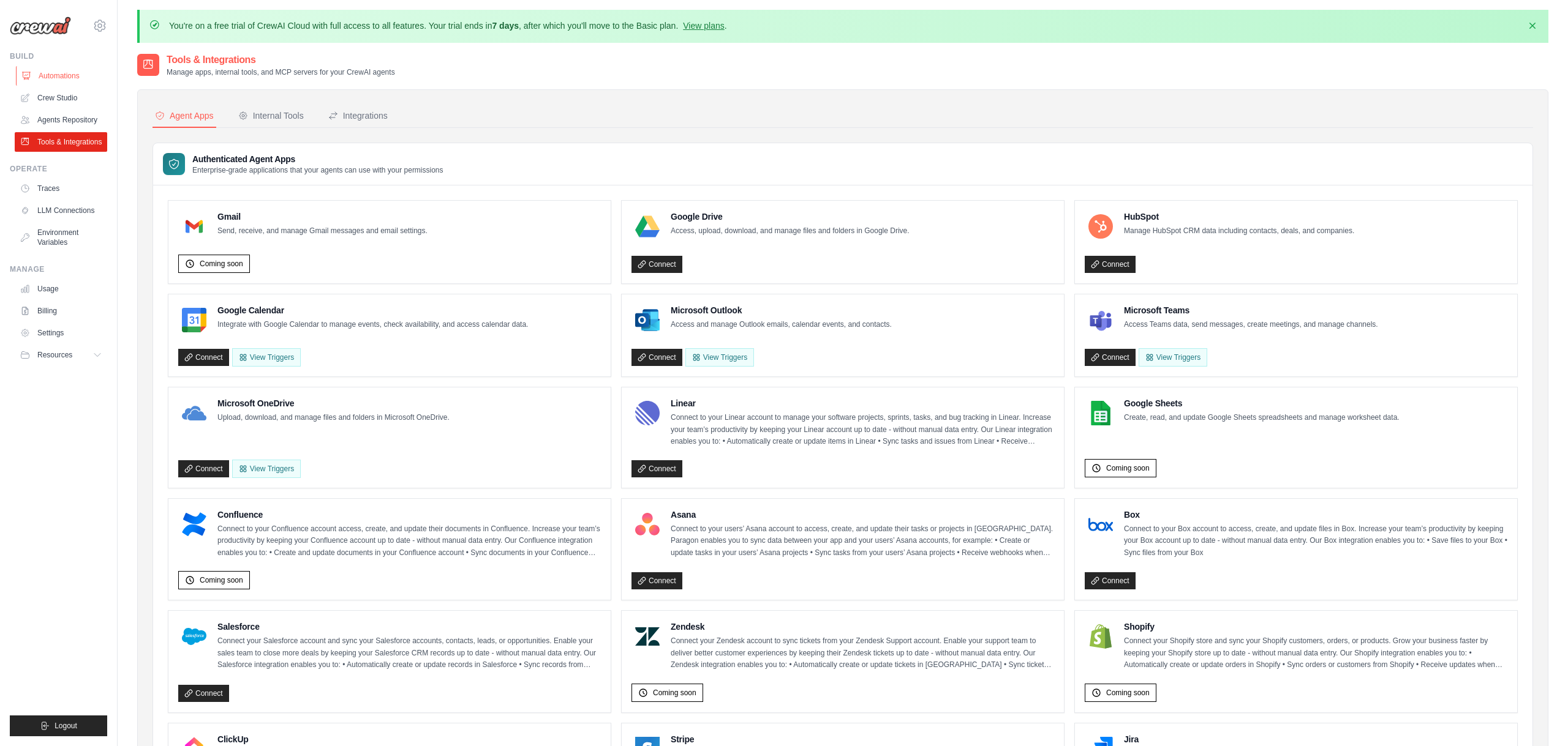
click at [78, 81] on link "Automations" at bounding box center [62, 76] width 93 height 20
